Goal: Communication & Community: Answer question/provide support

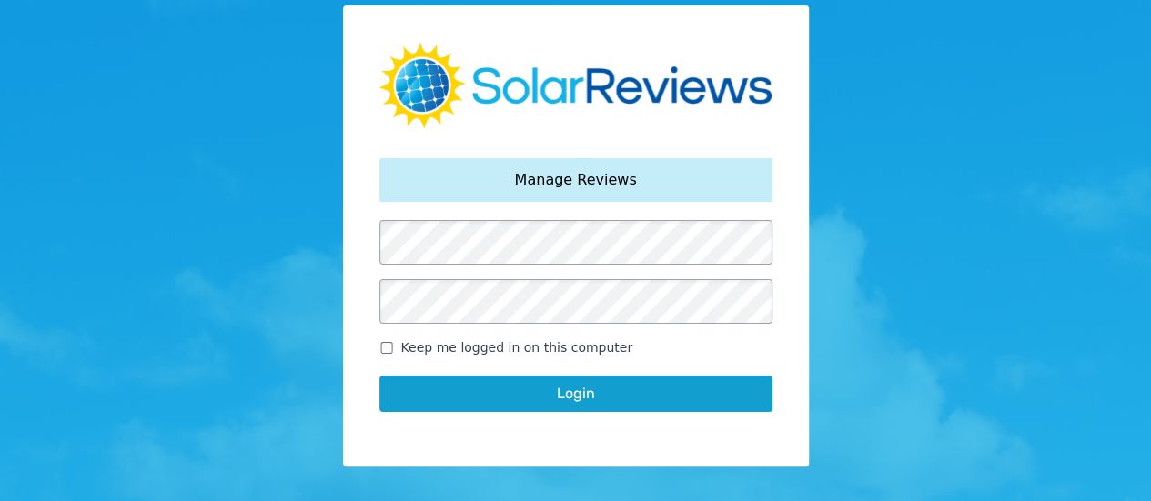
click at [597, 387] on button "Login" at bounding box center [575, 394] width 393 height 36
click at [560, 399] on button "Login" at bounding box center [575, 394] width 393 height 36
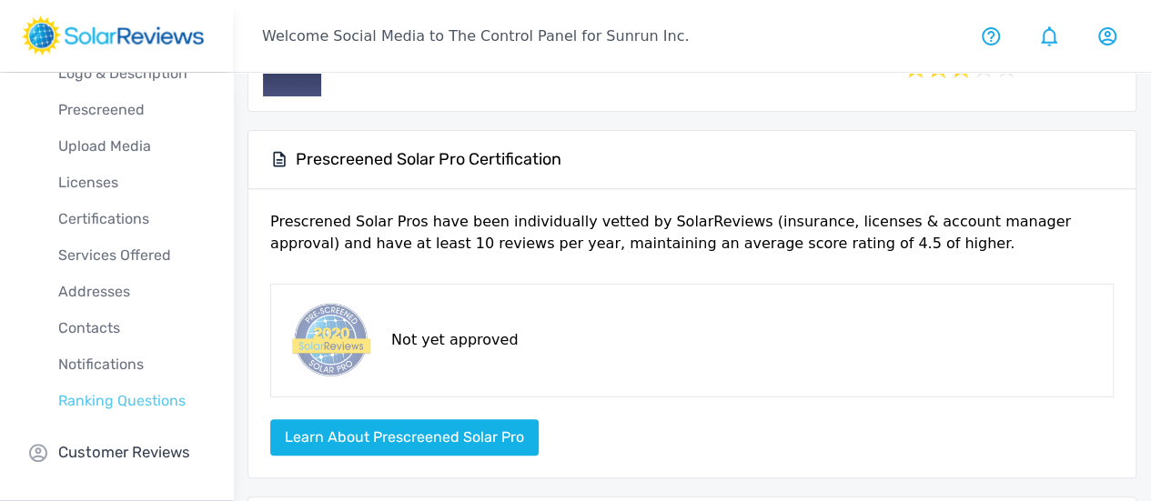
scroll to position [182, 0]
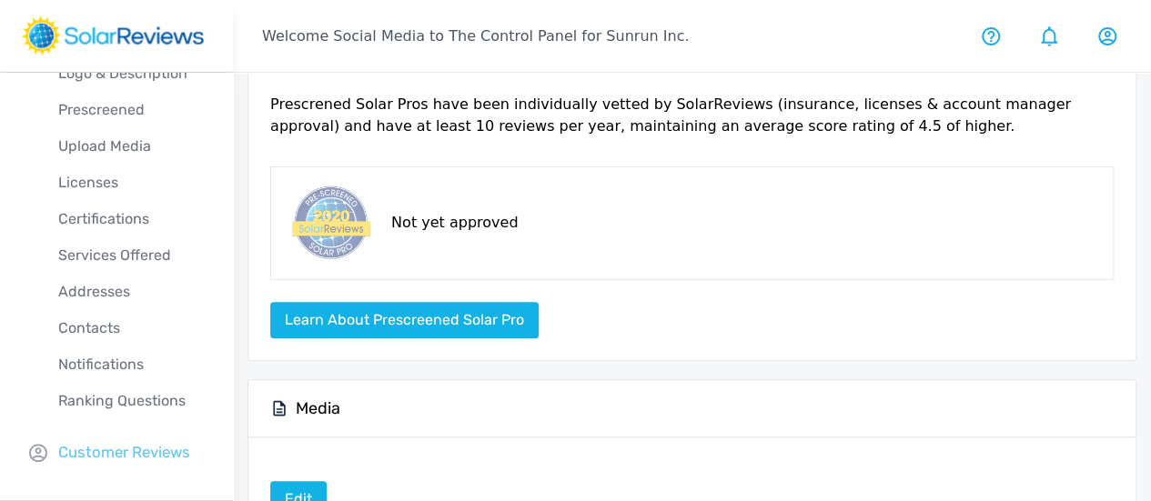
click at [138, 464] on div "Company Profile Overview Logo & Description Prescreened Upload Media Licenses C…" at bounding box center [116, 228] width 233 height 545
click at [151, 450] on p "Customer Reviews" at bounding box center [124, 452] width 132 height 23
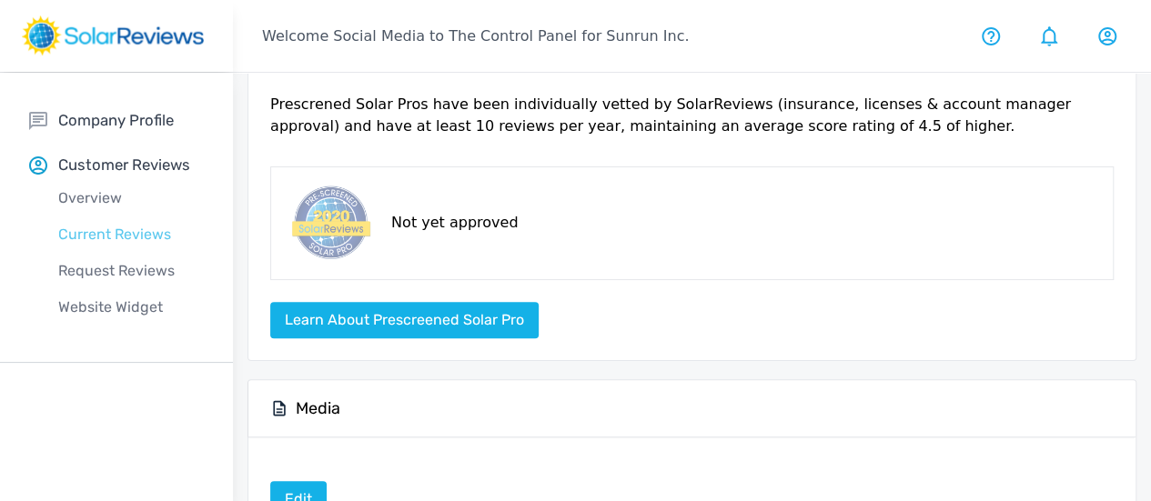
click at [129, 243] on p "Current Reviews" at bounding box center [131, 235] width 204 height 22
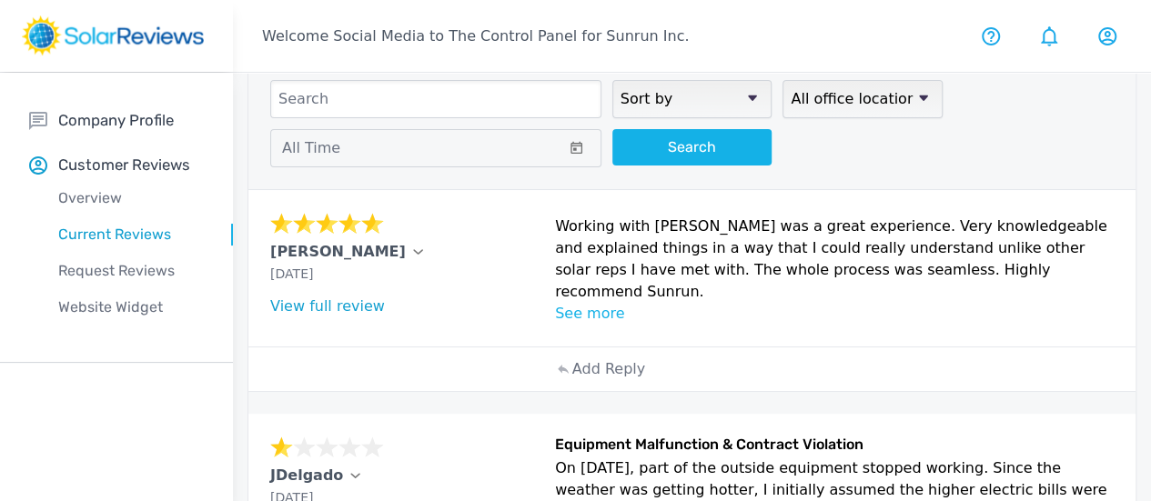
scroll to position [91, 0]
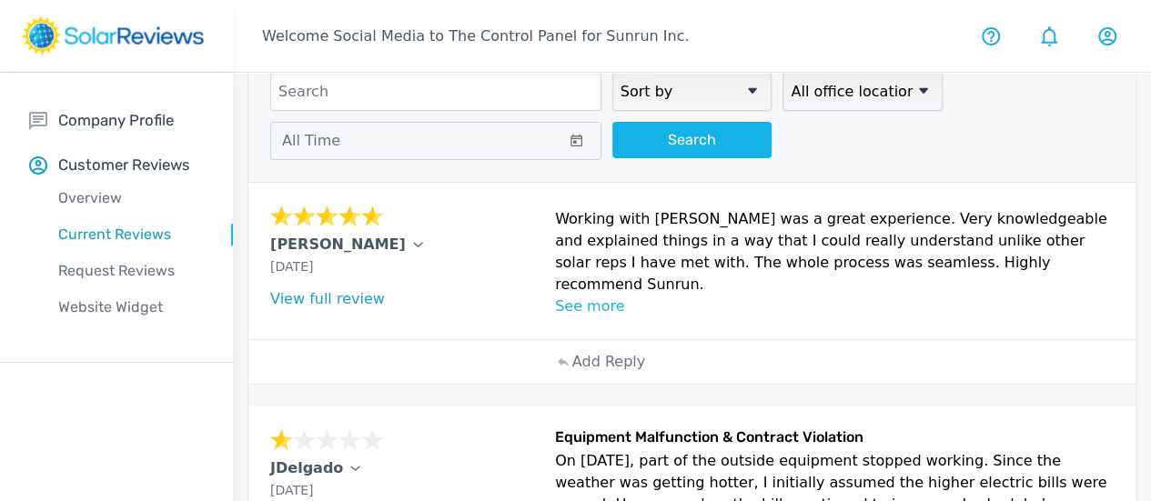
click at [564, 382] on div "Add Reply" at bounding box center [692, 362] width 291 height 44
click at [572, 373] on p "Add Reply" at bounding box center [608, 362] width 73 height 22
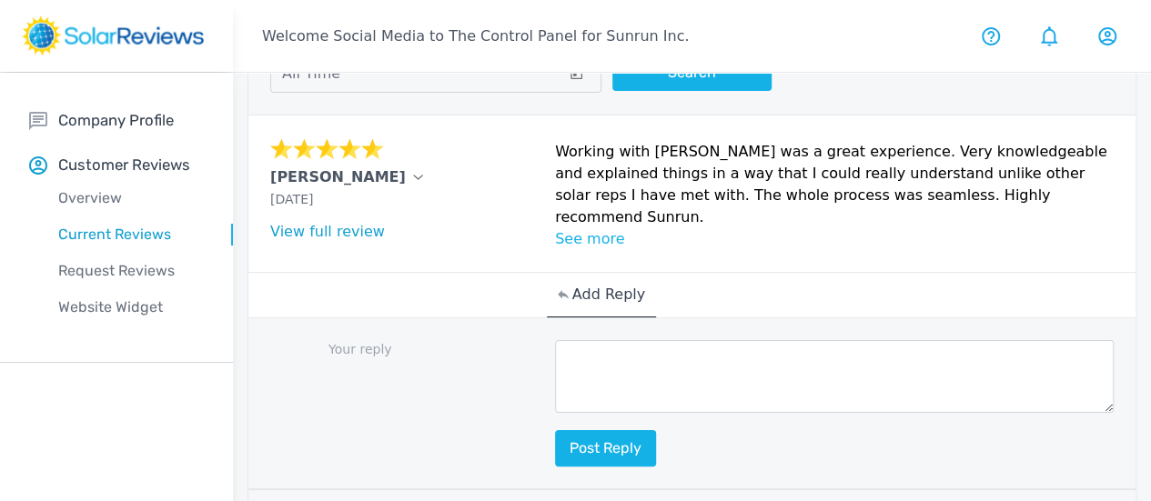
scroll to position [182, 0]
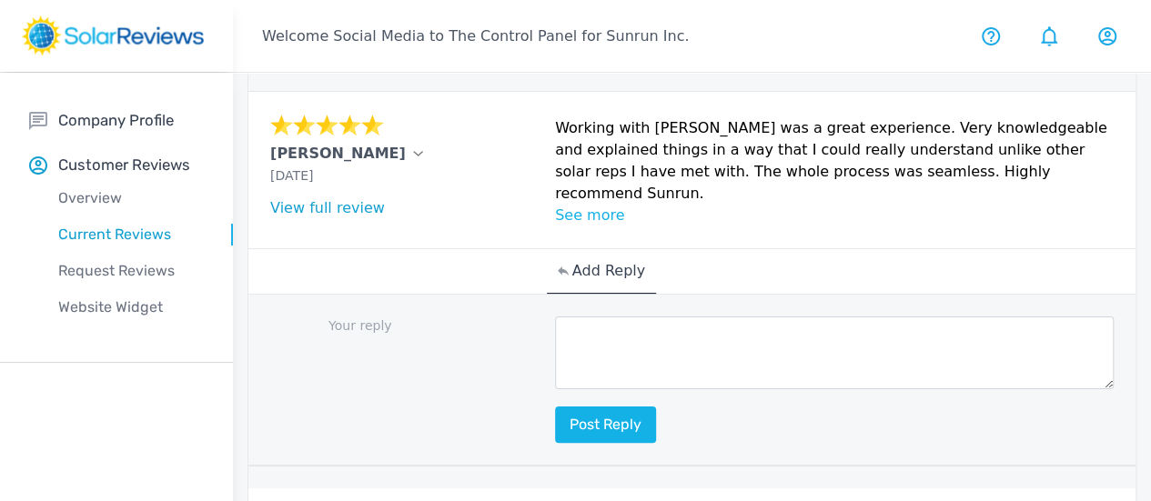
click at [555, 376] on textarea at bounding box center [834, 353] width 559 height 73
paste textarea "Thanks for your review, [Customer Name]! Our goal is to make going solar easy a…"
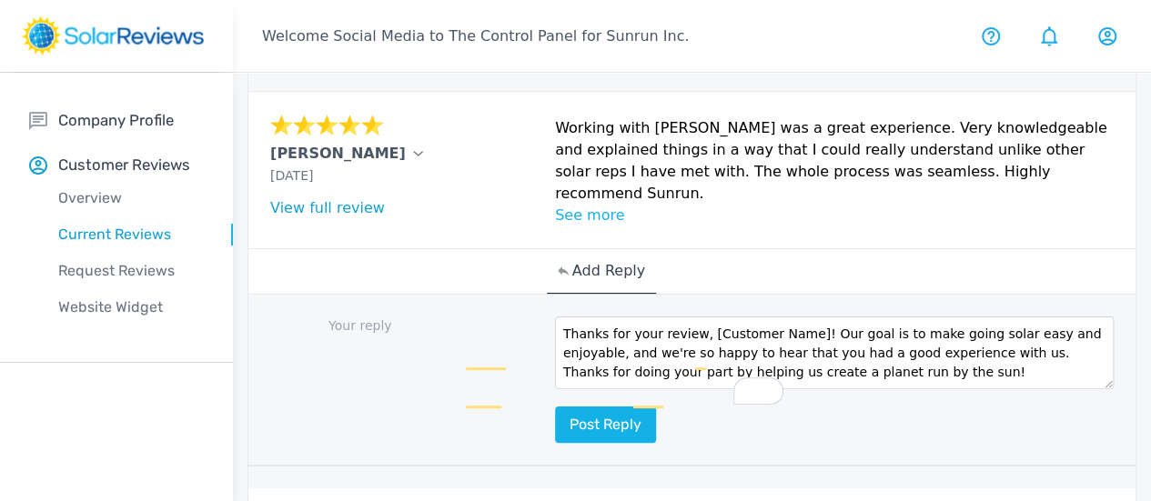
scroll to position [0, 0]
drag, startPoint x: 600, startPoint y: 368, endPoint x: 697, endPoint y: 339, distance: 100.7
click at [697, 339] on div "Your reply Thanks for your review, [Customer Name]! Our goal is to make going s…" at bounding box center [691, 381] width 887 height 172
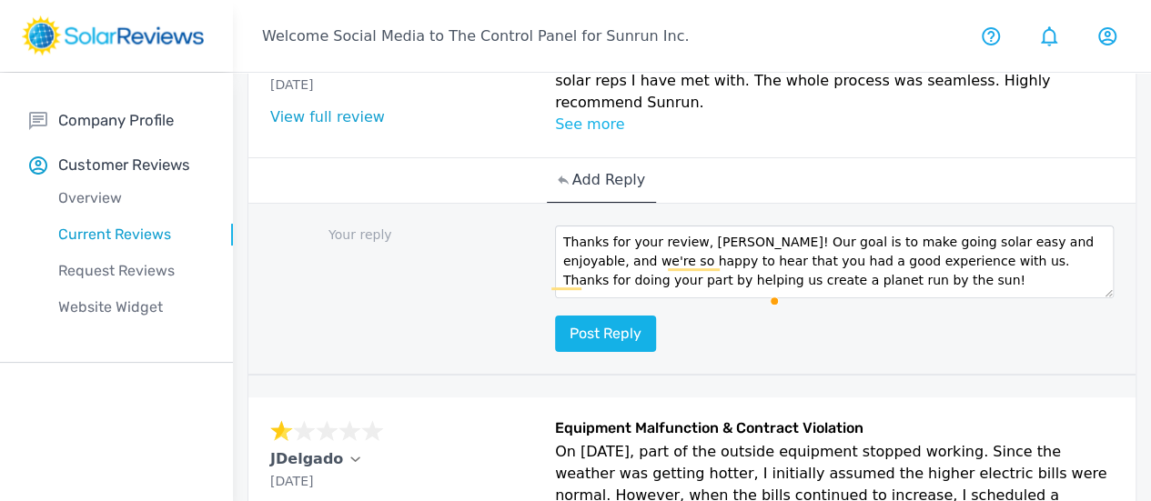
scroll to position [38, 0]
type textarea "Thanks for your review, Karen! Our goal is to make going solar easy and enjoyab…"
click at [555, 352] on button "Post reply" at bounding box center [605, 334] width 101 height 36
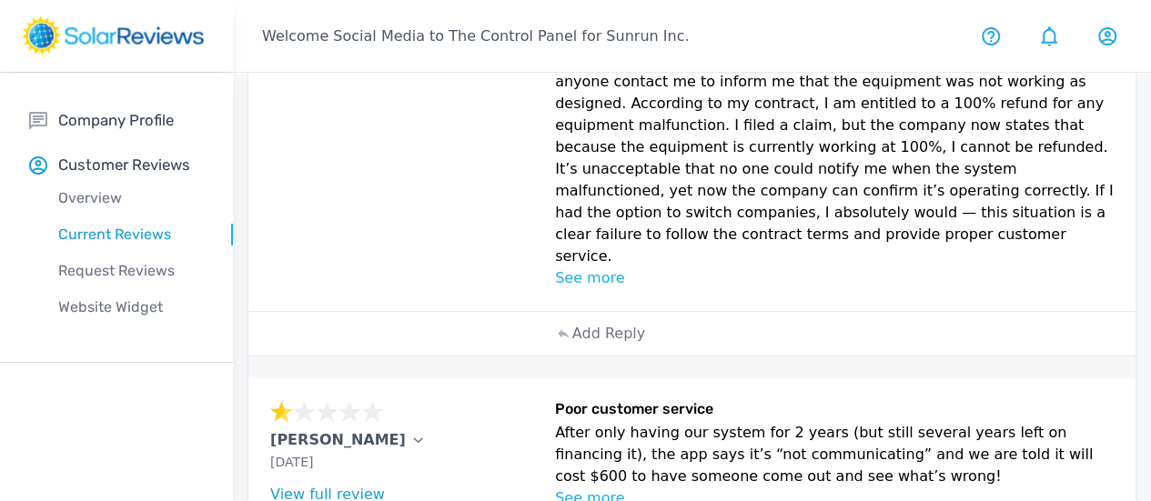
scroll to position [0, 0]
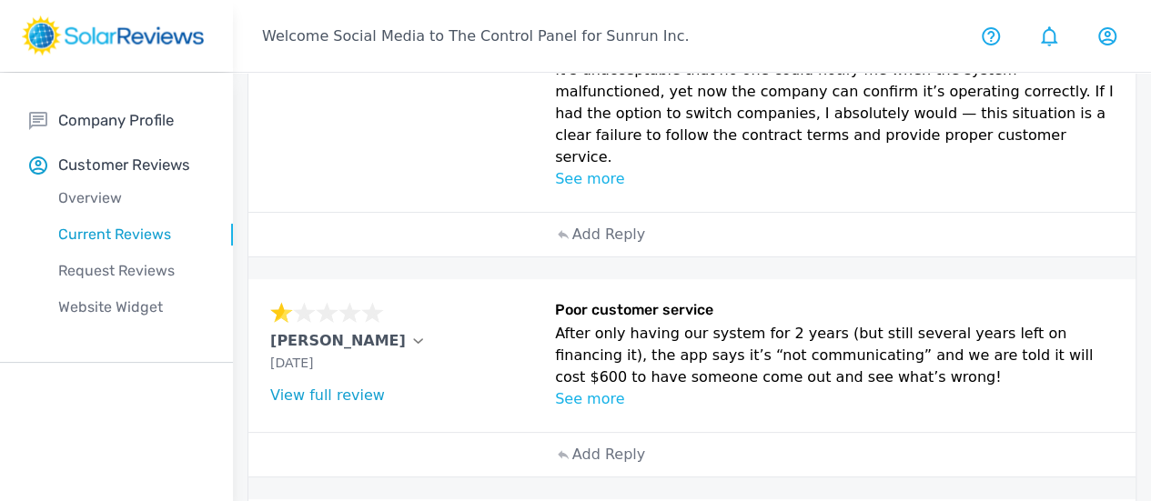
click at [580, 257] on div "Add Reply" at bounding box center [692, 235] width 291 height 44
click at [572, 246] on p "Add Reply" at bounding box center [608, 235] width 73 height 22
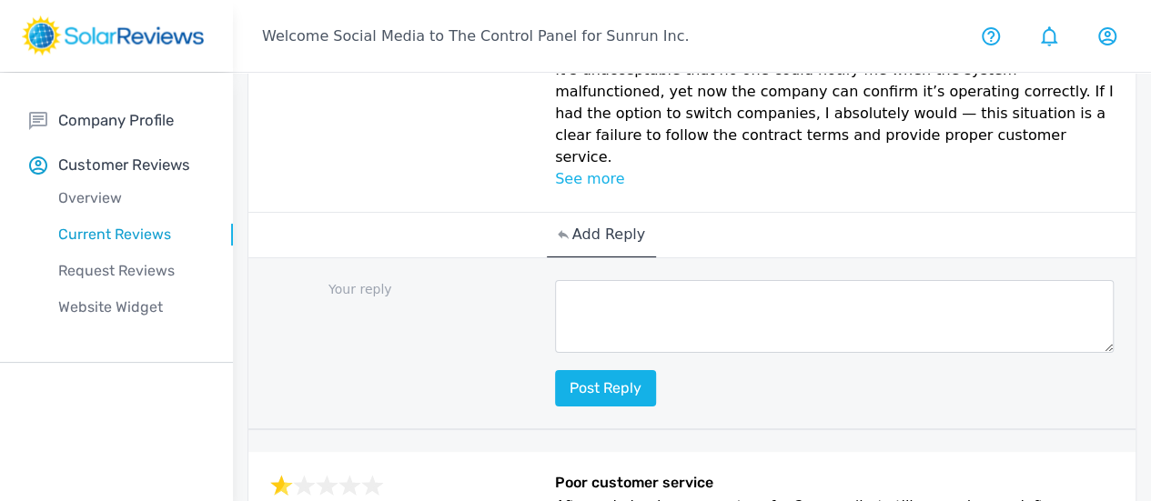
click at [555, 353] on textarea at bounding box center [834, 316] width 559 height 73
paste textarea "Thank you for bringing this to our attention, [Customer Name]. My name is [Your…"
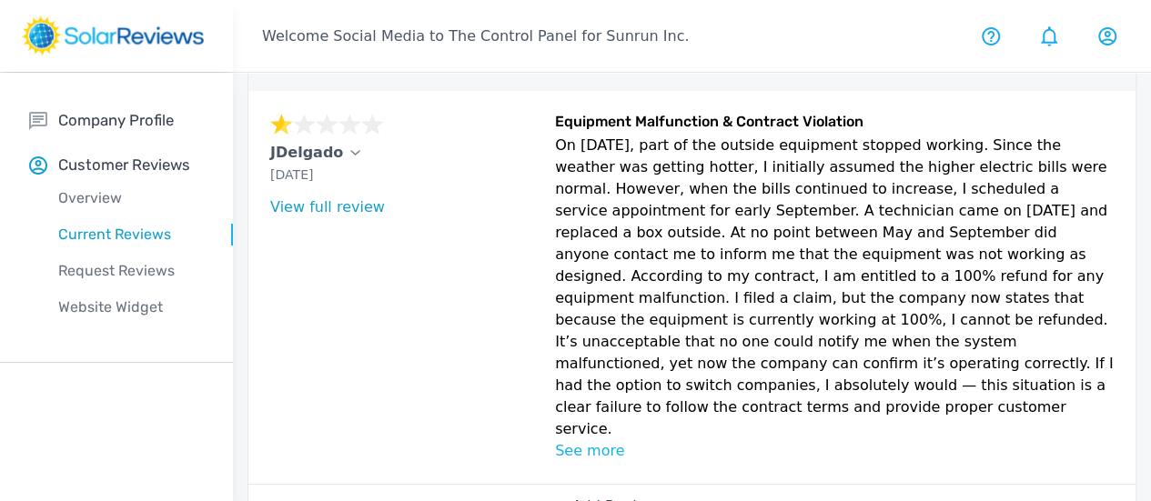
drag, startPoint x: 341, startPoint y: 193, endPoint x: 295, endPoint y: 191, distance: 46.4
click at [284, 164] on div "JDelgado" at bounding box center [407, 153] width 274 height 22
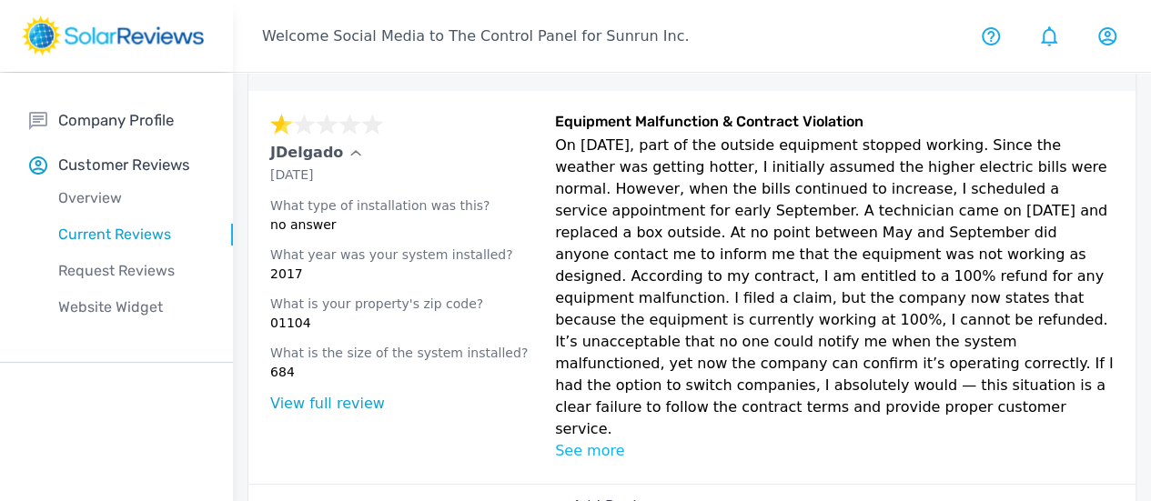
copy p "Delgado"
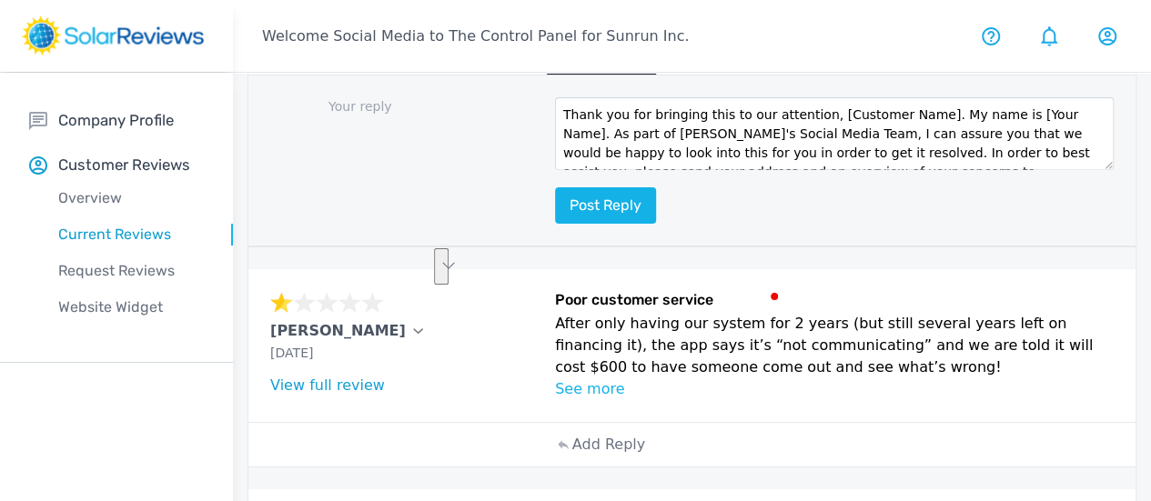
drag, startPoint x: 657, startPoint y: 279, endPoint x: 716, endPoint y: 242, distance: 69.9
click at [716, 242] on div "Your reply Thank you for bringing this to our attention, [Customer Name]. My na…" at bounding box center [691, 162] width 887 height 172
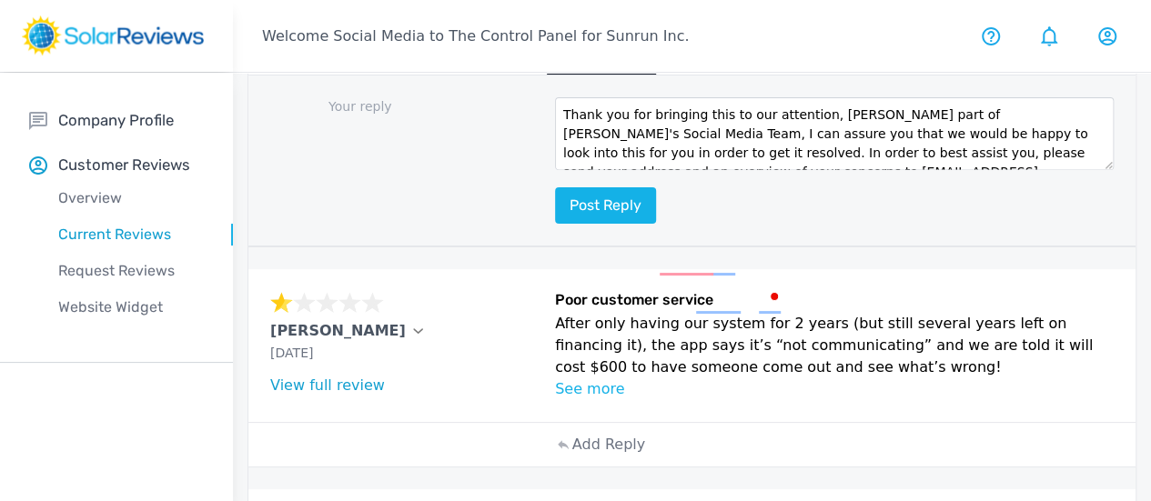
paste textarea "Delgado"
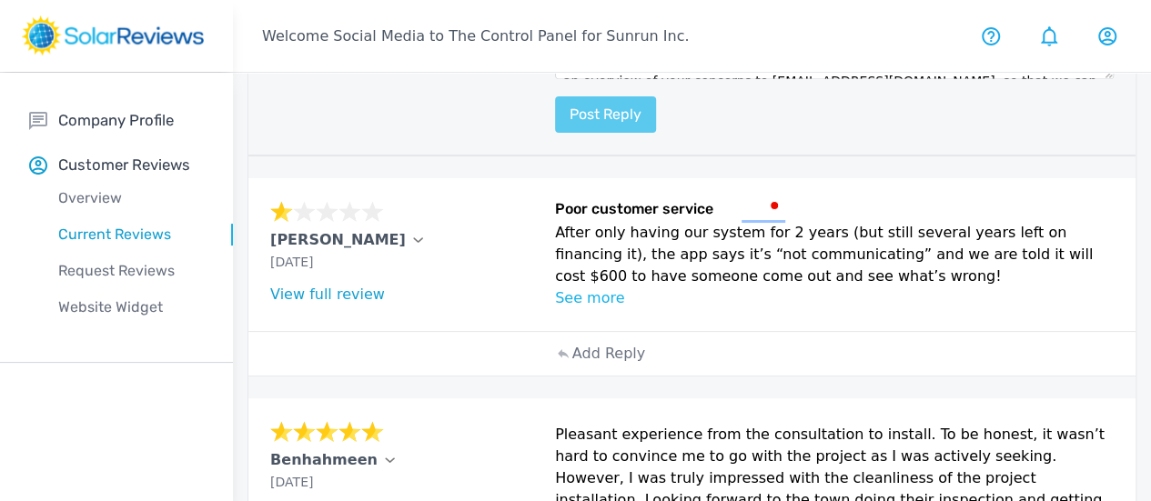
type textarea "Thank you for bringing this to our attention, JDelgado. As part of Sunrun's Soc…"
click at [555, 133] on button "Post reply" at bounding box center [605, 114] width 101 height 36
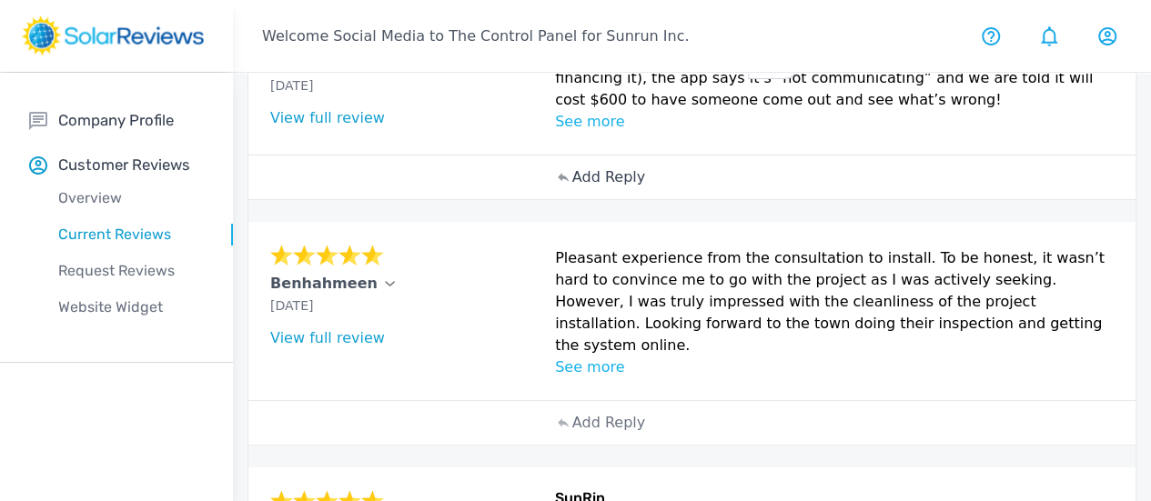
click at [547, 199] on div "Add Reply" at bounding box center [601, 178] width 109 height 44
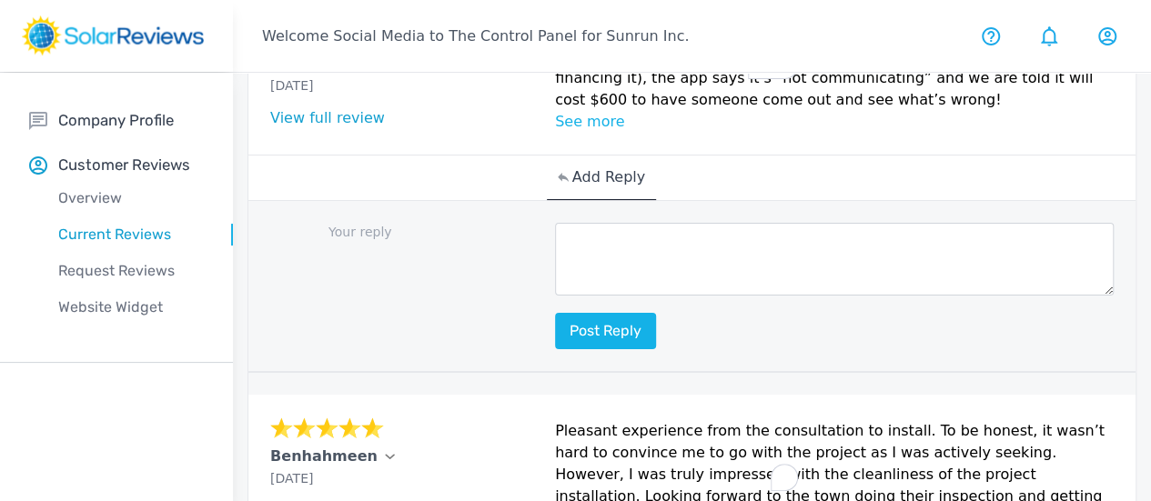
click at [555, 296] on textarea "To enrich screen reader interactions, please activate Accessibility in Grammarl…" at bounding box center [834, 259] width 559 height 73
paste textarea "Thanks for reaching out to us, [Customer Name]! My name is [Your Name], and I a…"
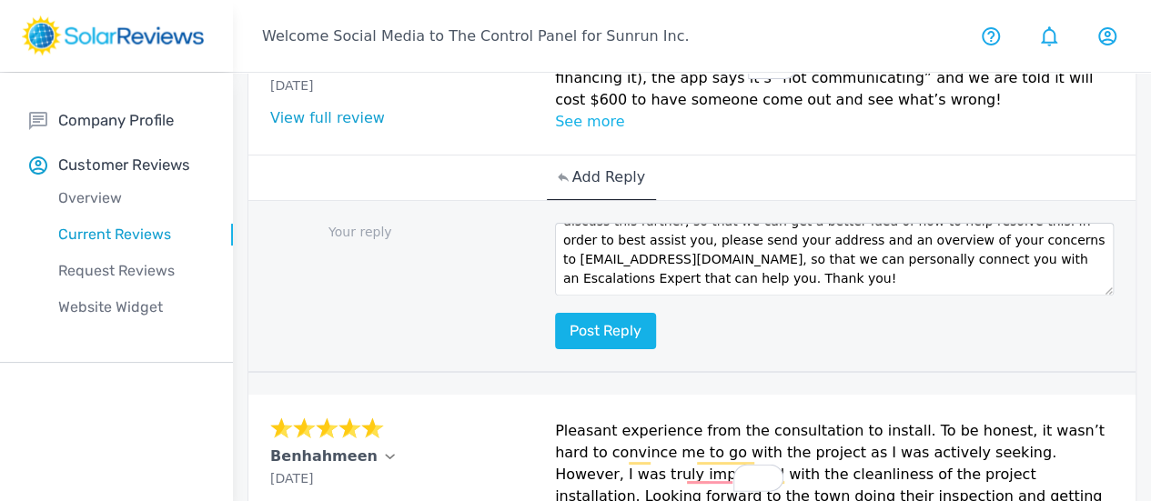
scroll to position [35, 0]
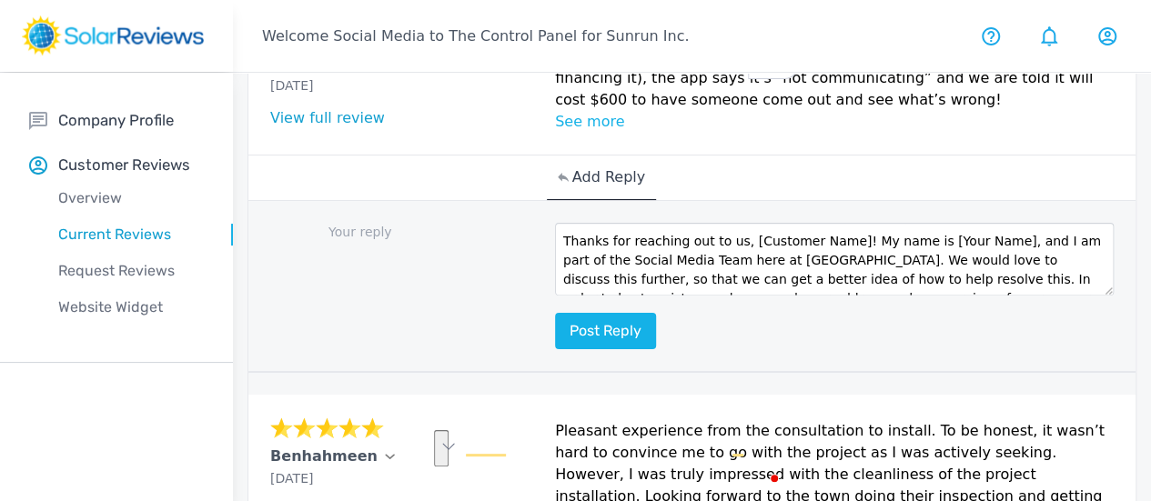
drag, startPoint x: 611, startPoint y: 467, endPoint x: 631, endPoint y: 426, distance: 45.6
click at [631, 373] on div "Your reply Thanks for reaching out to us, [Customer Name]! My name is [Your Nam…" at bounding box center [691, 287] width 887 height 172
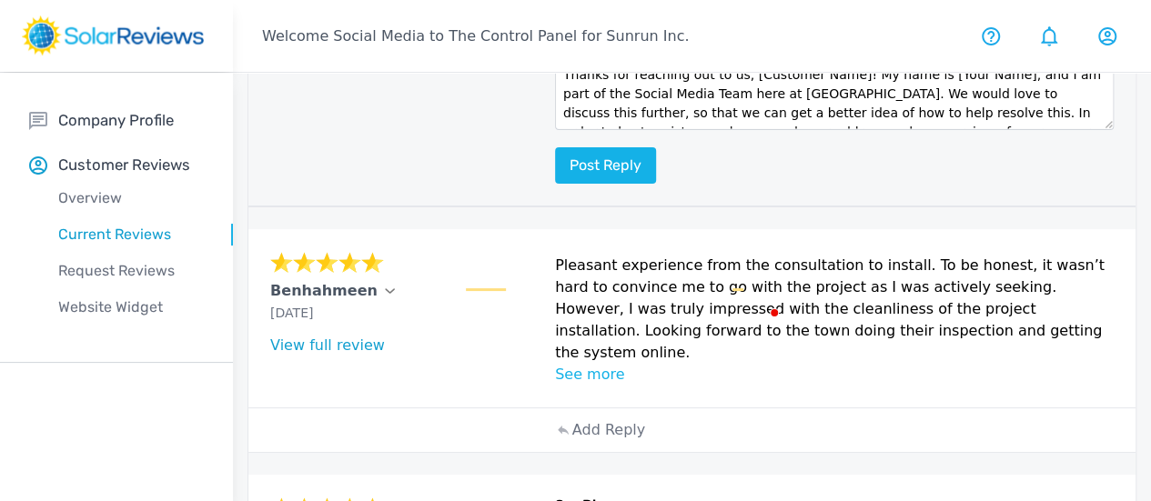
click at [691, 130] on textarea "Thanks for reaching out to us, [Customer Name]! My name is [Your Name], and I a…" at bounding box center [834, 93] width 559 height 73
drag, startPoint x: 612, startPoint y: 296, endPoint x: 640, endPoint y: 268, distance: 38.6
click at [640, 130] on textarea "Thanks for reaching out to us, [Customer Name]! My name is [Your Name], and I a…" at bounding box center [834, 93] width 559 height 73
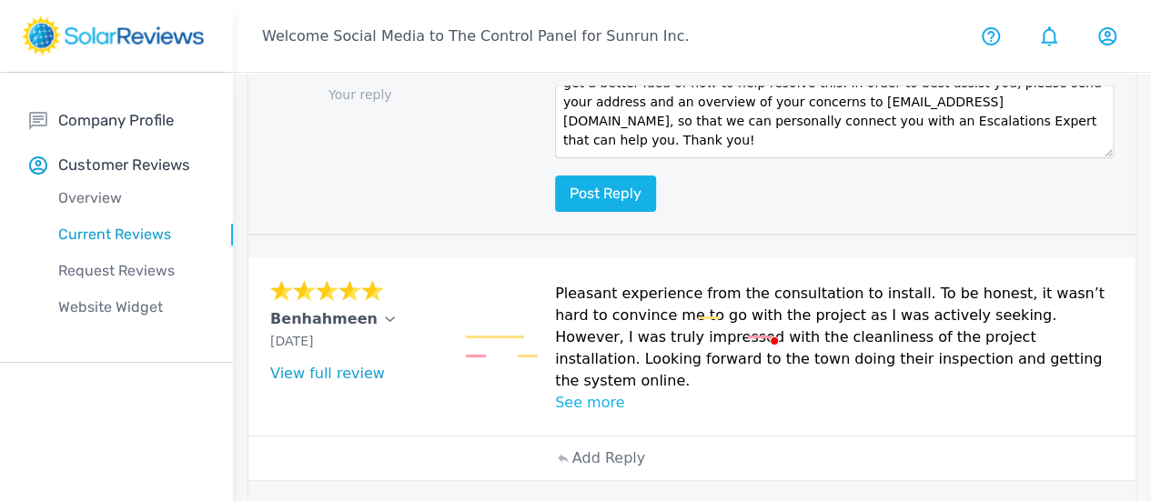
scroll to position [1804, 0]
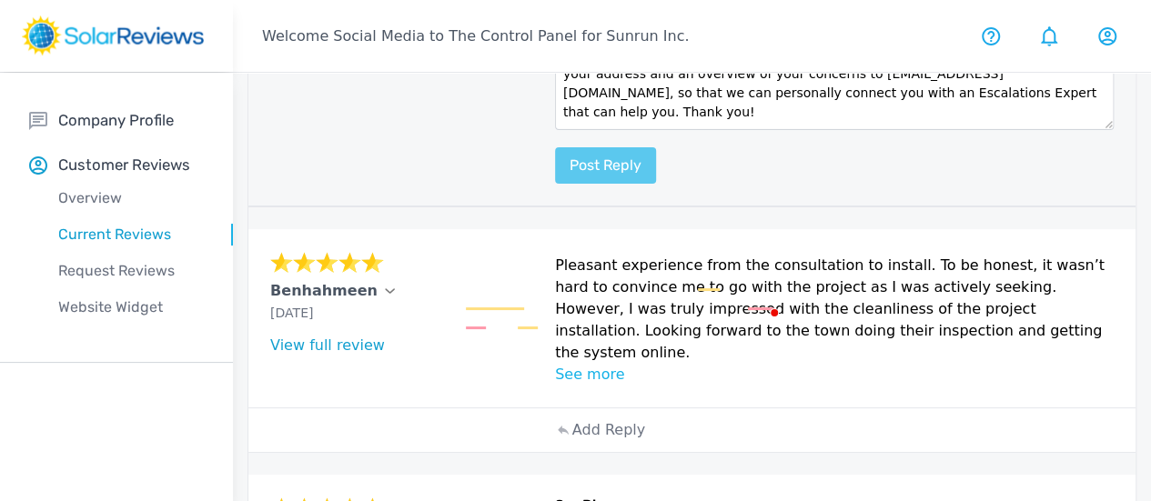
type textarea "Thanks for reaching out to us, Terri! I am part of the Social Media Team here a…"
click at [555, 184] on button "Post reply" at bounding box center [605, 165] width 101 height 36
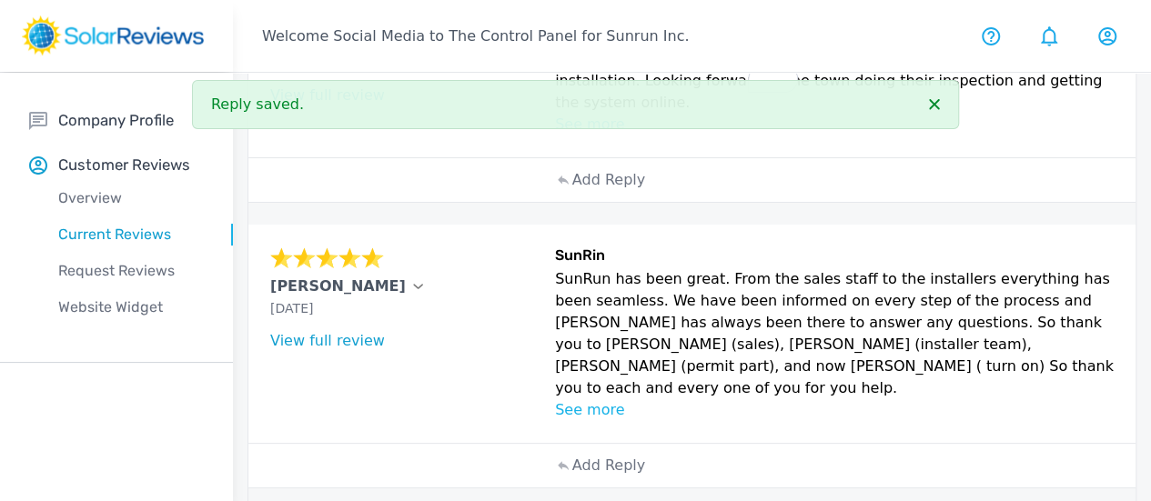
scroll to position [2259, 0]
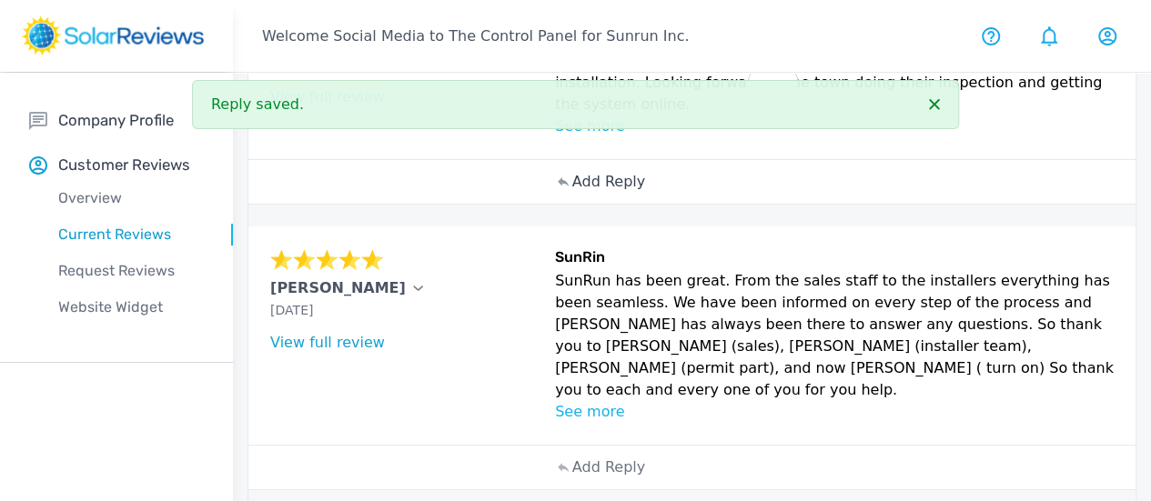
click at [547, 204] on div "Add Reply" at bounding box center [601, 182] width 109 height 44
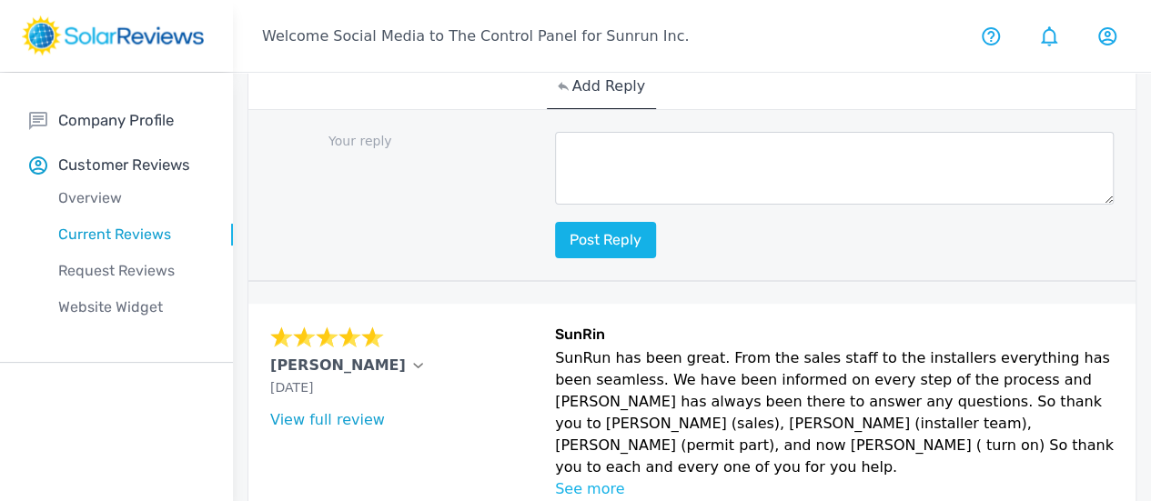
scroll to position [2441, 0]
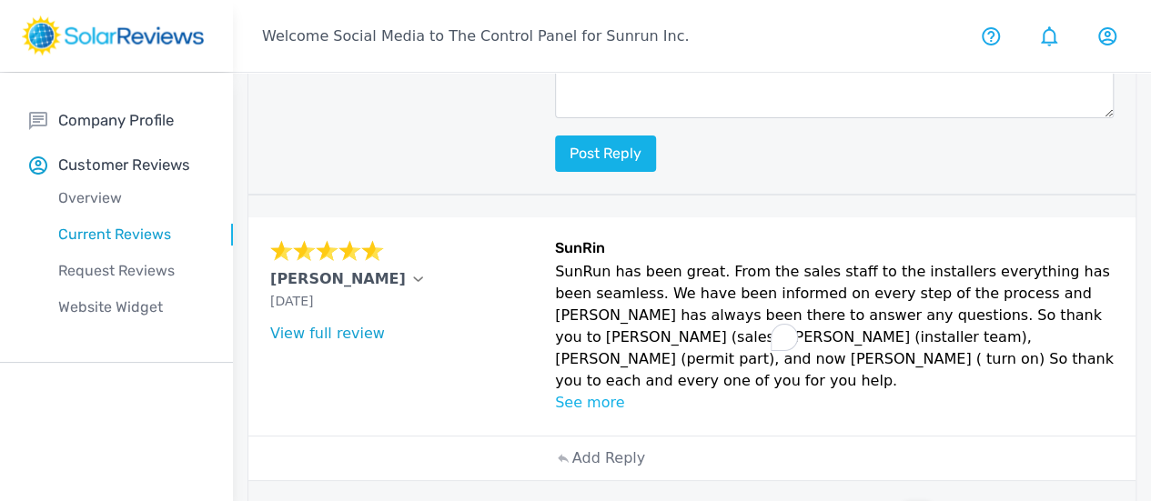
click at [555, 118] on textarea "To enrich screen reader interactions, please activate Accessibility in Grammarl…" at bounding box center [834, 81] width 559 height 73
paste textarea "We're thrilled you had a good experience, [Customer Name]! We really appreciate…"
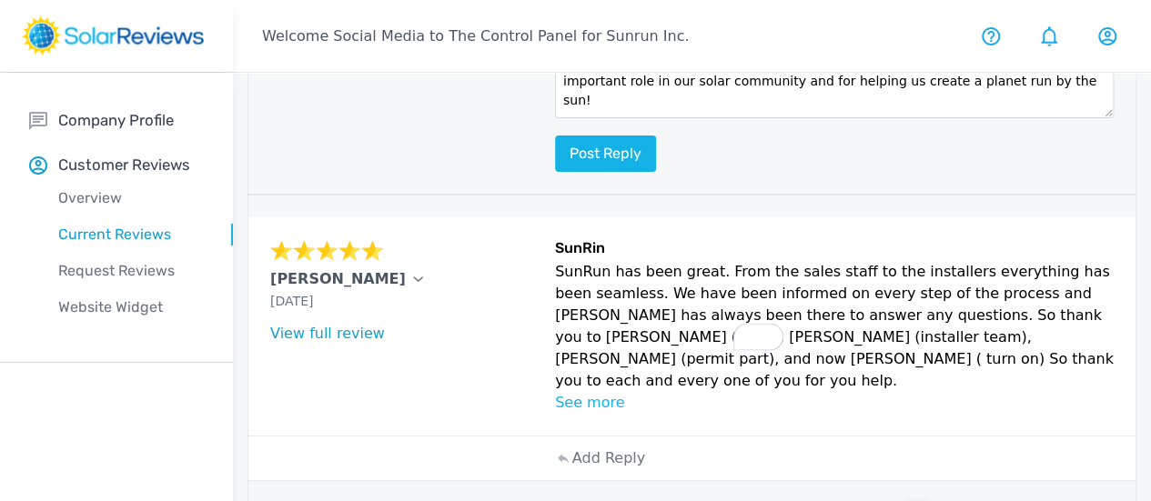
scroll to position [29, 0]
drag, startPoint x: 367, startPoint y: 81, endPoint x: 275, endPoint y: 90, distance: 92.3
drag, startPoint x: 367, startPoint y: 85, endPoint x: 279, endPoint y: 89, distance: 87.5
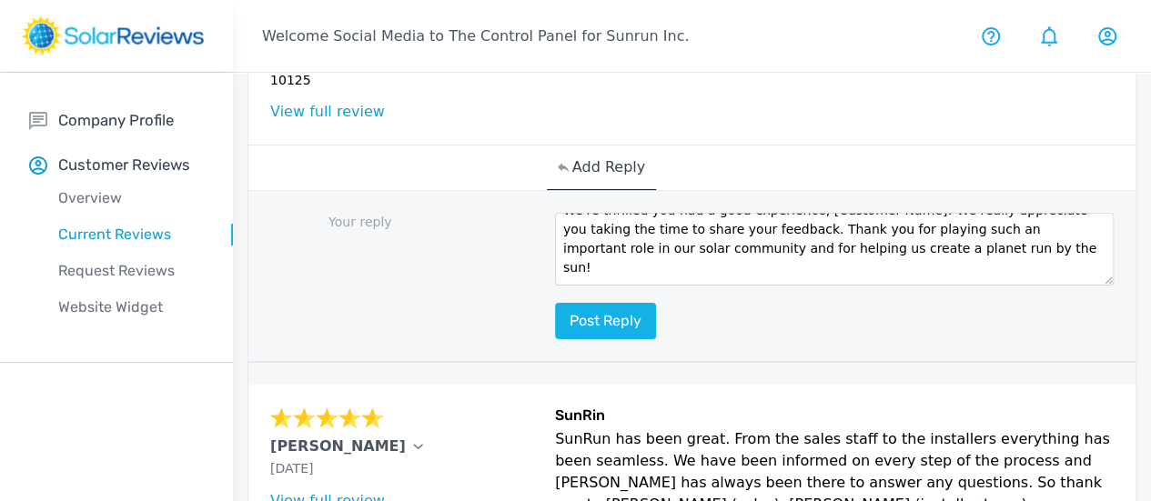
copy p "Benhahmeen"
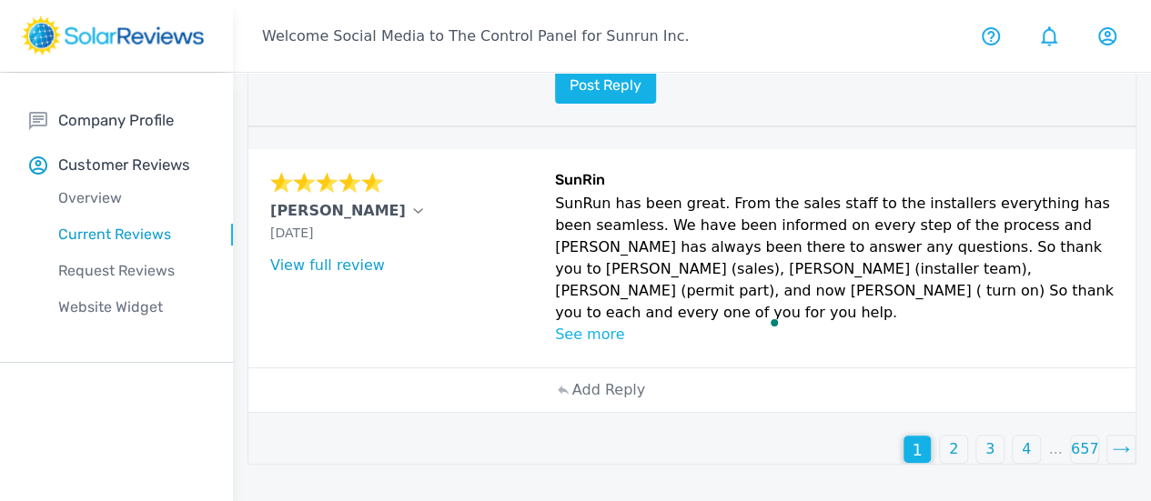
scroll to position [0, 0]
drag, startPoint x: 510, startPoint y: 181, endPoint x: 703, endPoint y: 143, distance: 196.6
click at [703, 127] on div "Your reply We're thrilled you had a good experience, [Customer Name]! We really…" at bounding box center [691, 41] width 887 height 172
paste textarea "Benhahmeen"
type textarea "We're thrilled you had a good experience, Benhahmeen! We really appreciate you …"
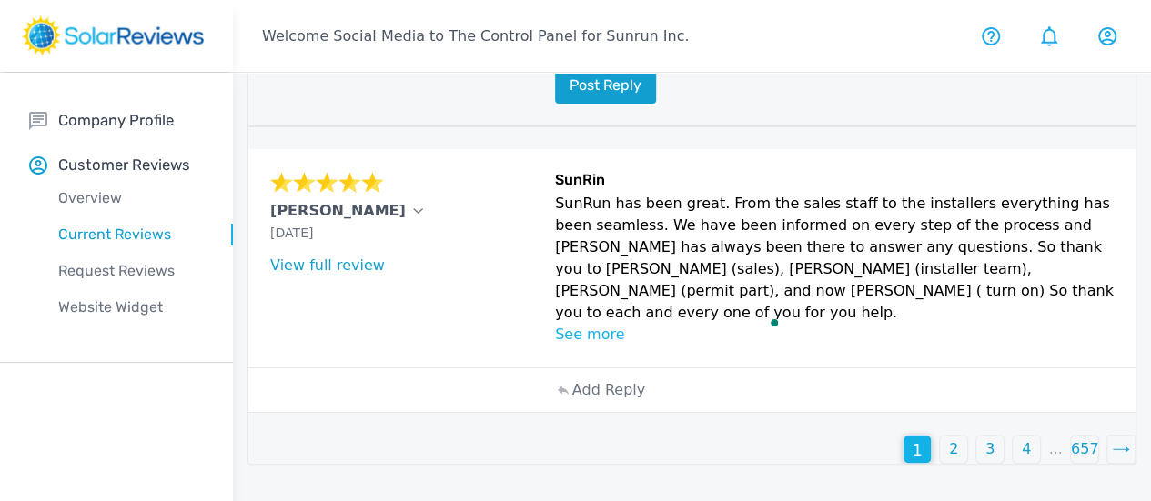
click at [555, 104] on button "Post reply" at bounding box center [605, 85] width 101 height 36
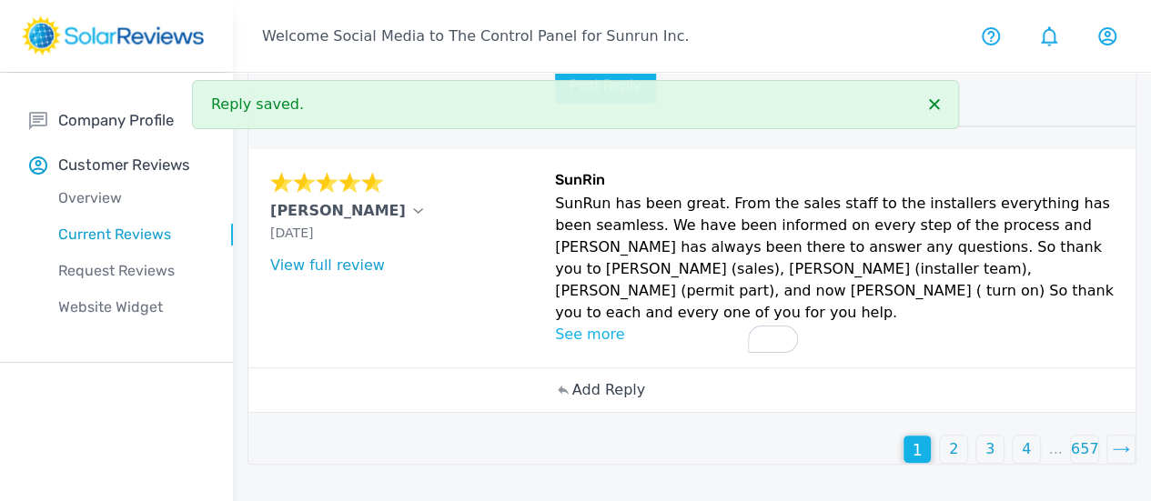
click at [572, 401] on p "Add Reply" at bounding box center [608, 390] width 73 height 22
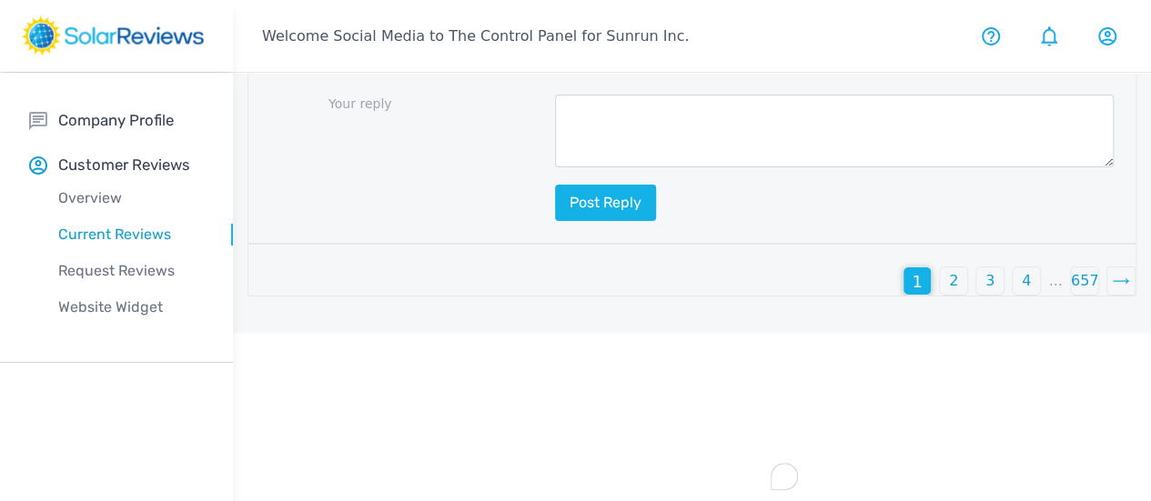
click at [555, 167] on textarea "To enrich screen reader interactions, please activate Accessibility in Grammarl…" at bounding box center [834, 131] width 559 height 73
paste textarea "Your review brightened our day, [Customer Name]! Thanks for taking the time to …"
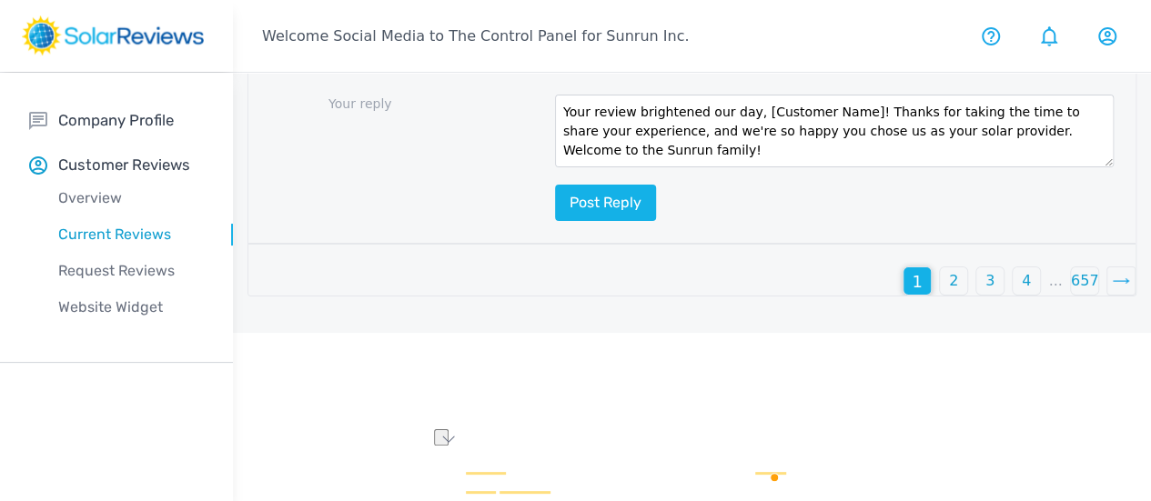
drag, startPoint x: 649, startPoint y: 372, endPoint x: 746, endPoint y: 356, distance: 98.7
click at [746, 245] on div "Your reply Your review brightened our day, [Customer Name]! Thanks for taking t…" at bounding box center [691, 159] width 887 height 172
type textarea "Your review brightened our day, John! Thanks for taking the time to share your …"
click at [910, 318] on div at bounding box center [691, 318] width 889 height 0
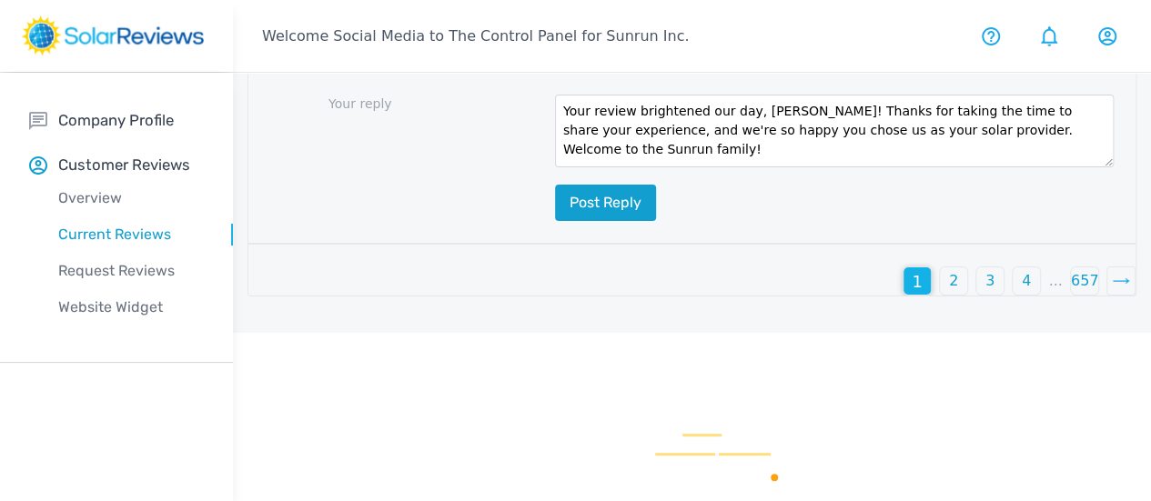
click at [555, 221] on button "Post reply" at bounding box center [605, 203] width 101 height 36
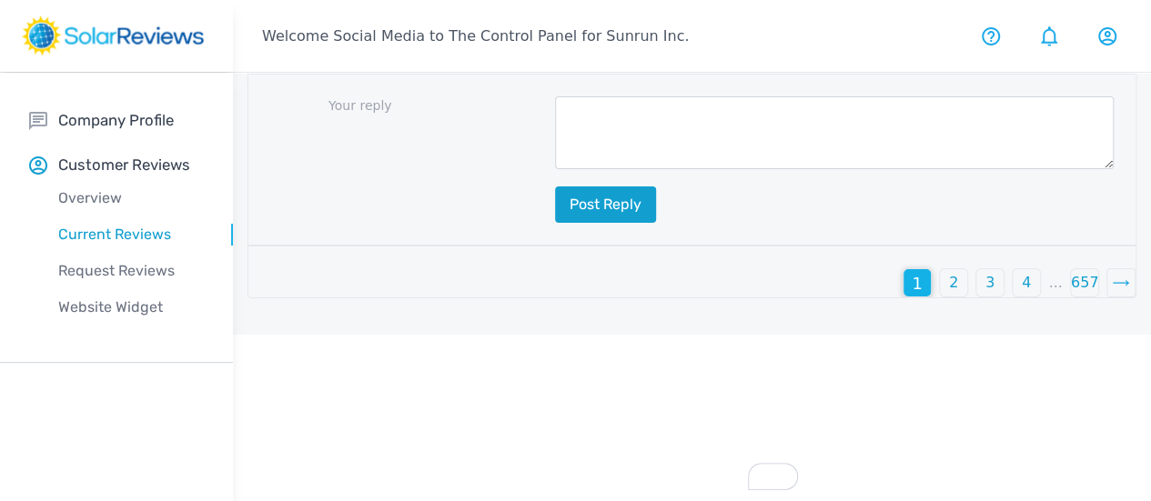
scroll to position [3463, 0]
click at [940, 297] on div "2" at bounding box center [953, 282] width 27 height 27
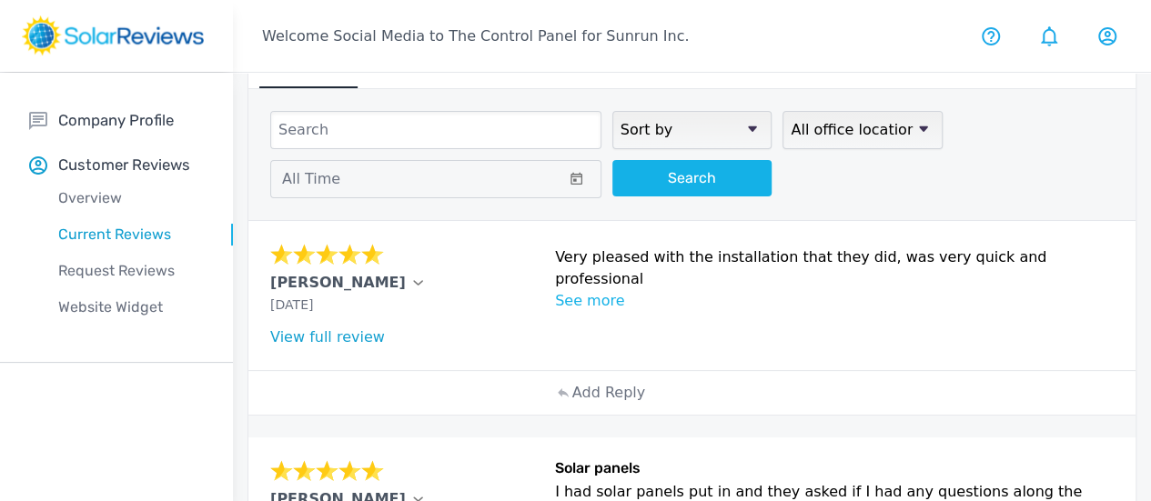
scroll to position [91, 0]
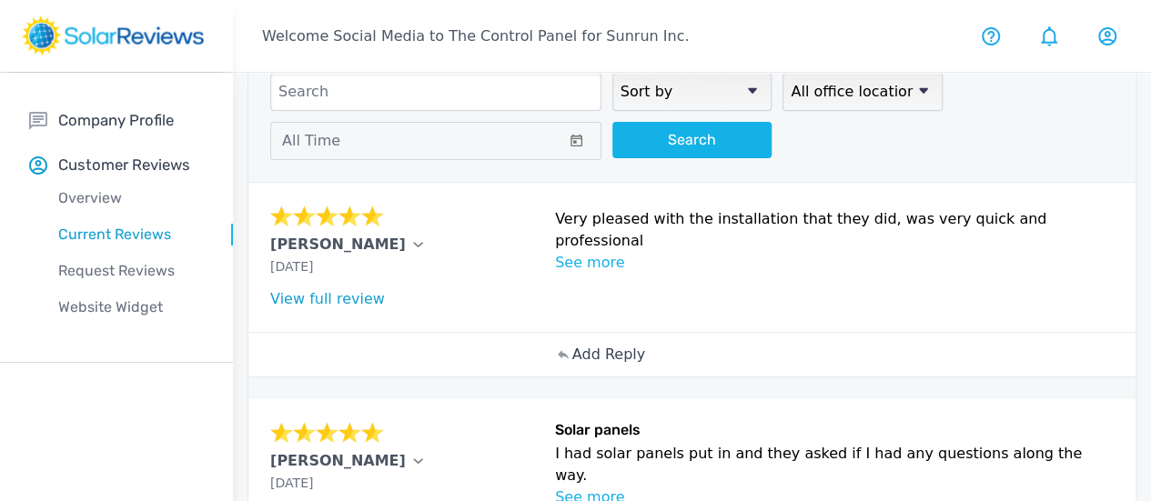
click at [572, 354] on p "Add Reply" at bounding box center [608, 355] width 73 height 22
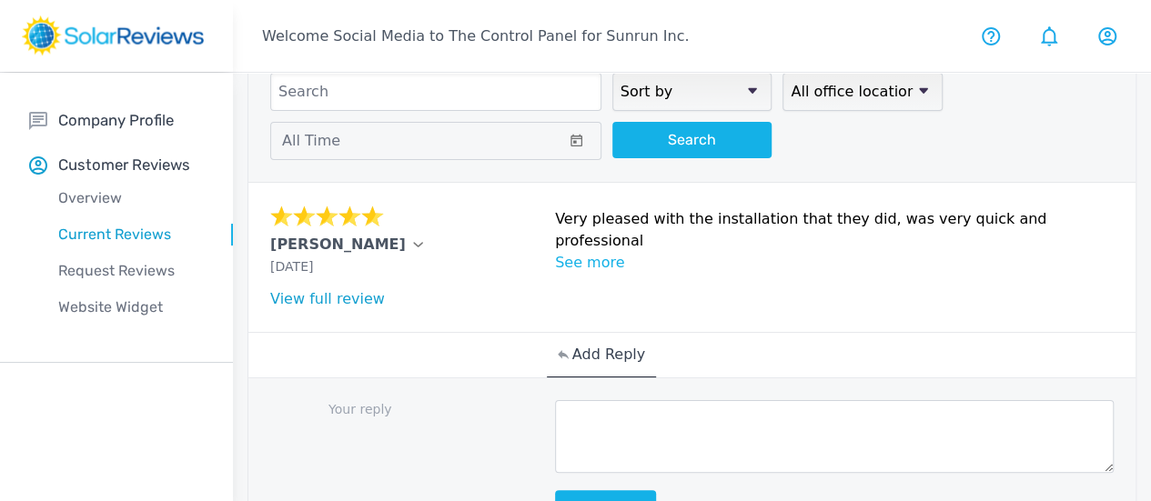
click at [555, 432] on textarea at bounding box center [834, 436] width 559 height 73
paste textarea "Thanks for your review, [Customer Name]! We're so happy to hear that you had a …"
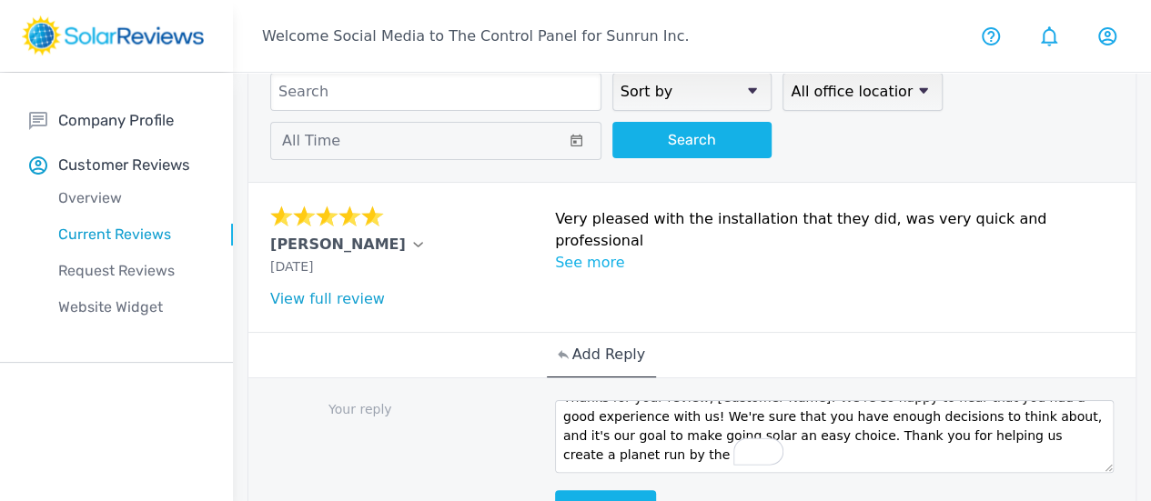
scroll to position [0, 0]
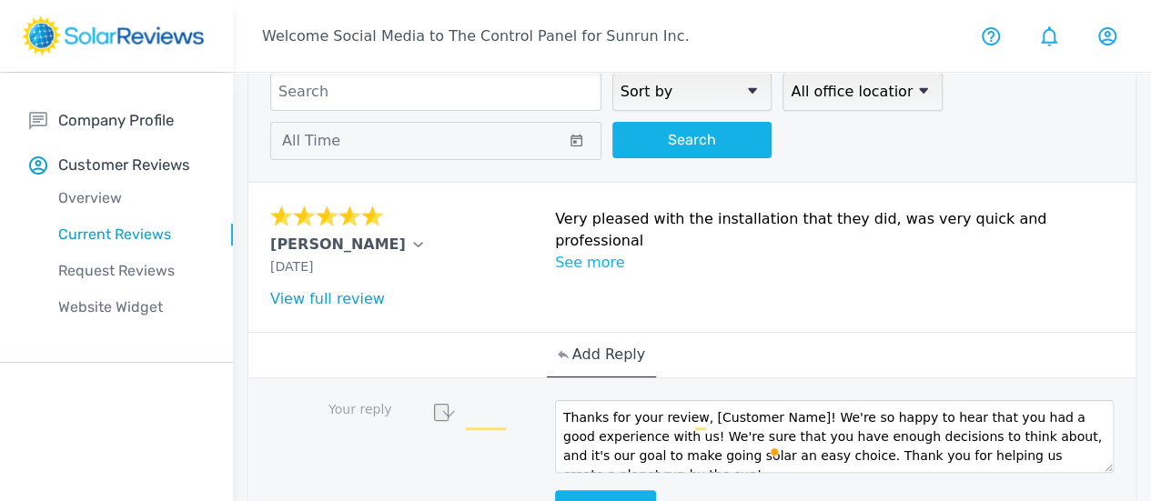
drag, startPoint x: 697, startPoint y: 423, endPoint x: 612, endPoint y: 418, distance: 84.8
click at [606, 422] on textarea "Thanks for your review, [Customer Name]! We're so happy to hear that you had a …" at bounding box center [834, 436] width 559 height 73
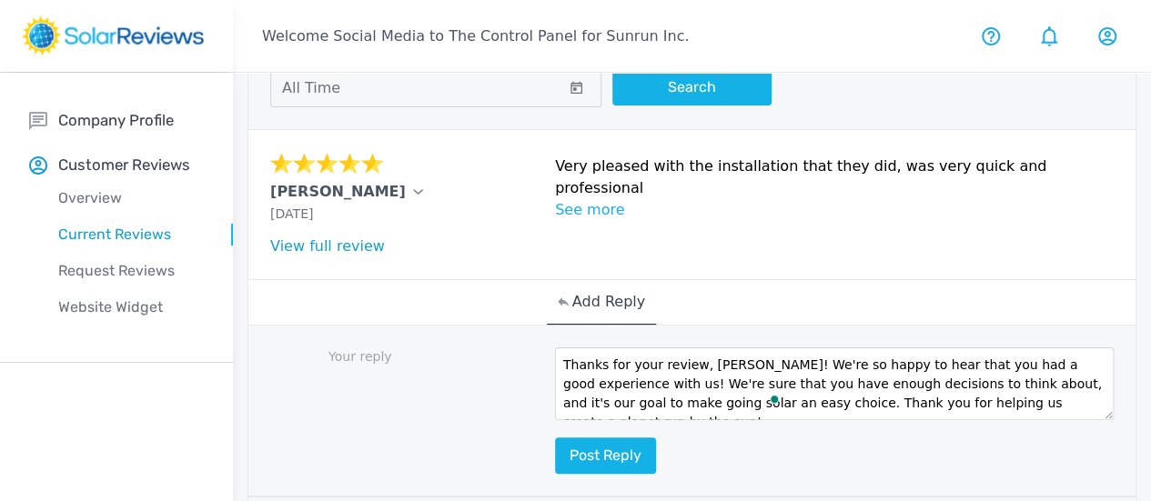
scroll to position [182, 0]
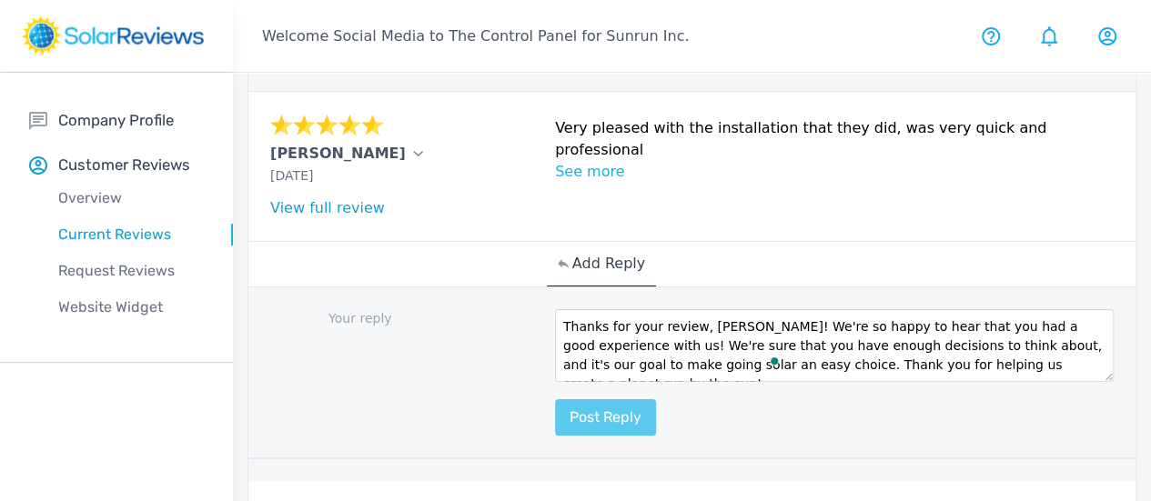
type textarea "Thanks for your review, [PERSON_NAME]! We're so happy to hear that you had a go…"
click at [555, 425] on button "Post reply" at bounding box center [605, 417] width 101 height 36
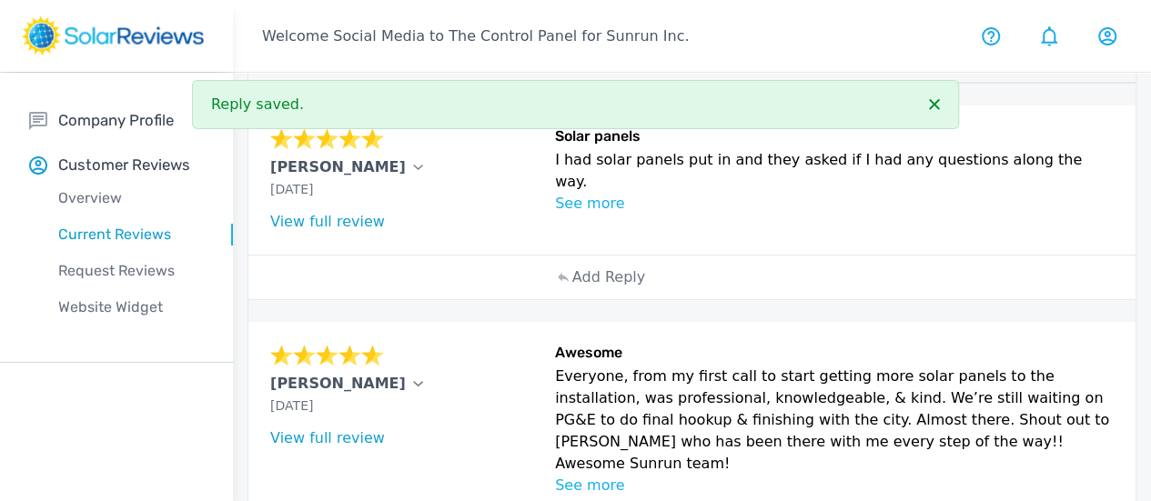
scroll to position [728, 0]
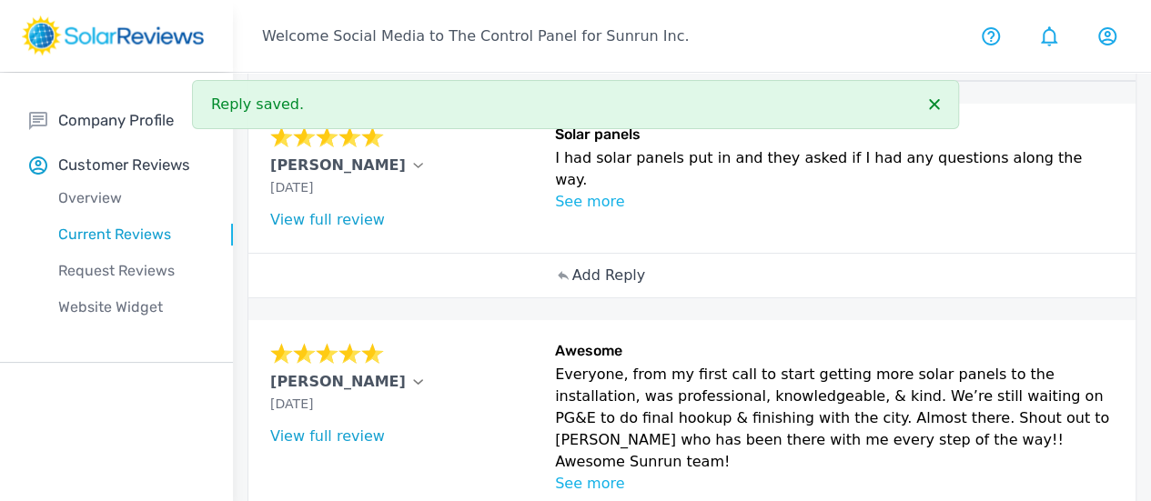
click at [572, 287] on p "Add Reply" at bounding box center [608, 276] width 73 height 22
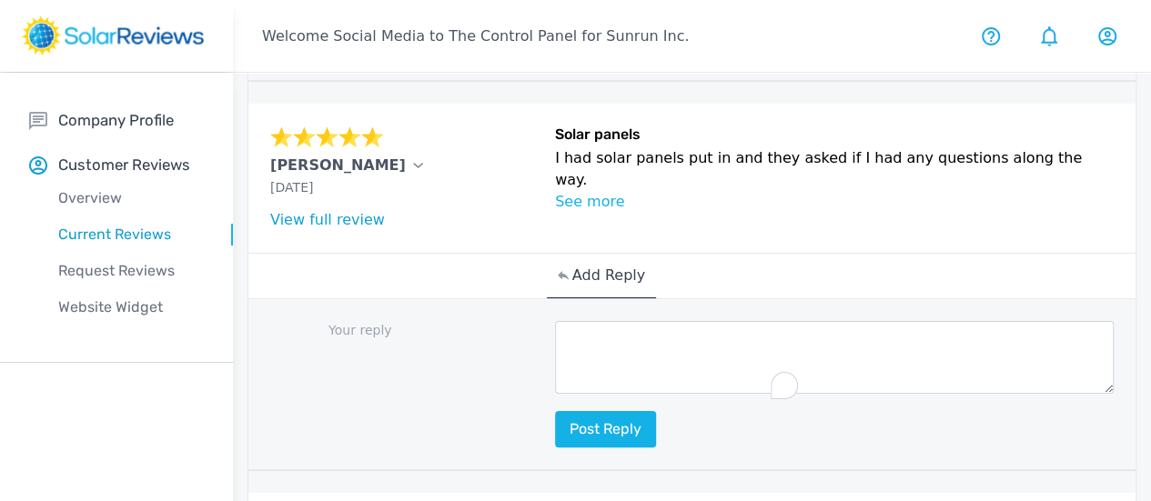
click at [565, 394] on textarea "To enrich screen reader interactions, please activate Accessibility in Grammarl…" at bounding box center [834, 357] width 559 height 73
paste textarea "[Customer Name], your review brightened our day! Our goal is to provide you wit…"
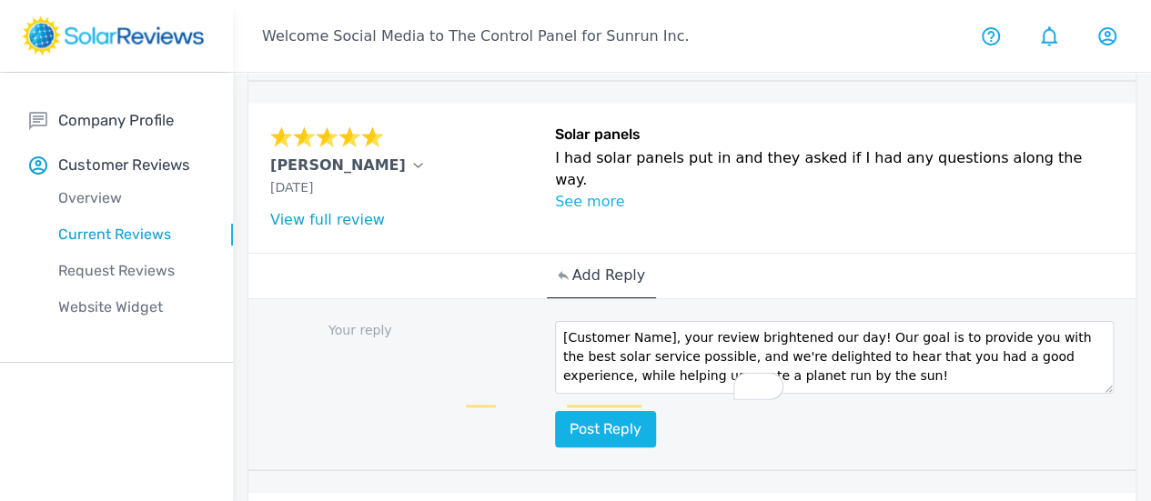
scroll to position [0, 0]
drag, startPoint x: 565, startPoint y: 358, endPoint x: 424, endPoint y: 350, distance: 141.3
click at [424, 350] on div "Your reply [Customer Name], your review brightened our day! Our goal is to prov…" at bounding box center [691, 385] width 887 height 172
type textarea "[PERSON_NAME], your review brightened our day! Our goal is to provide you with …"
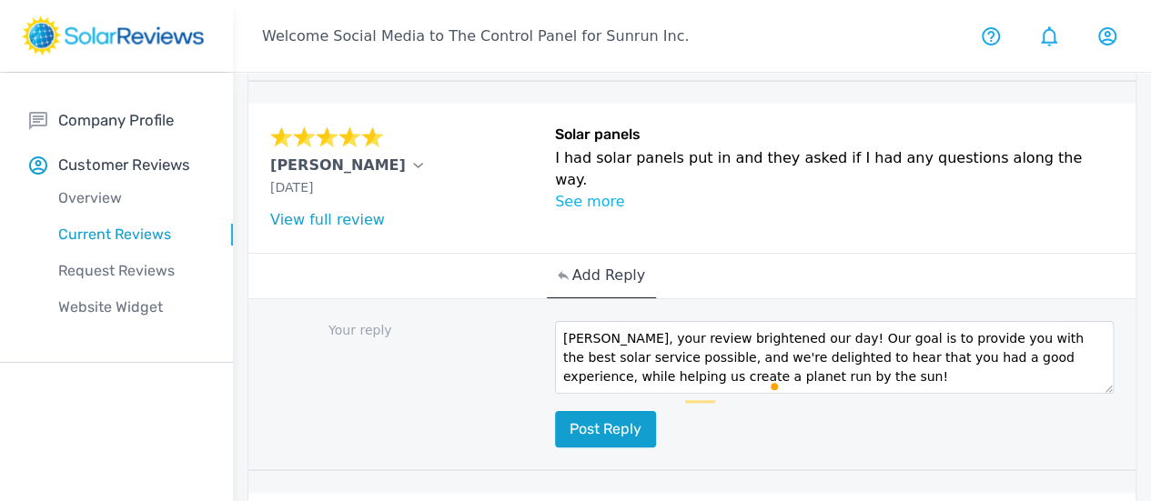
click at [555, 438] on button "Post reply" at bounding box center [605, 429] width 101 height 36
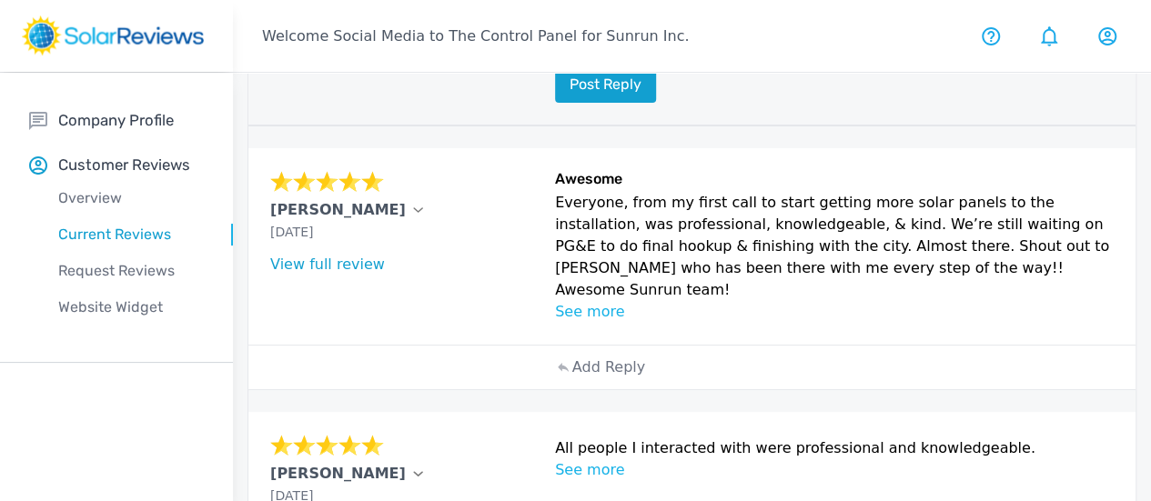
scroll to position [1274, 0]
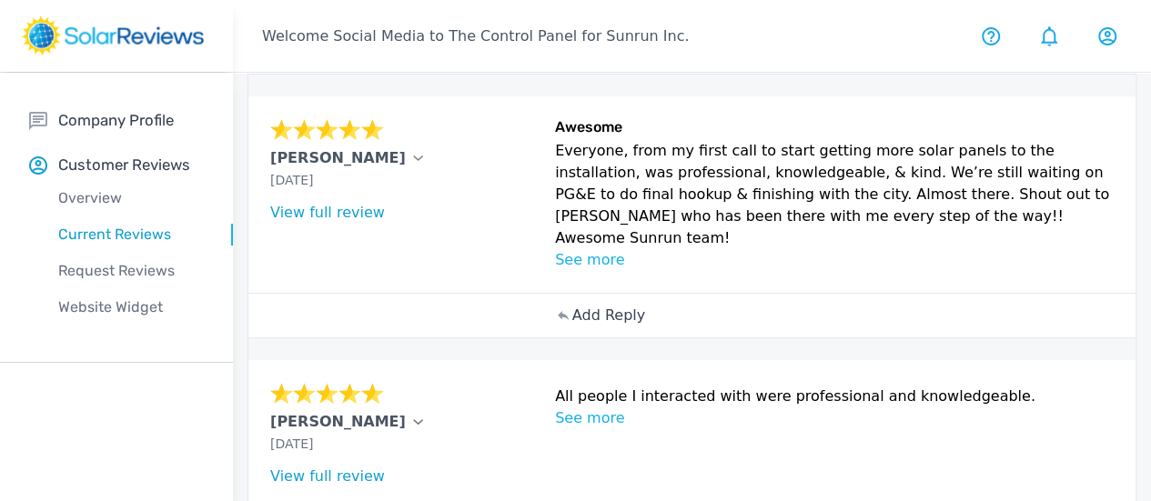
click at [572, 327] on p "Add Reply" at bounding box center [608, 316] width 73 height 22
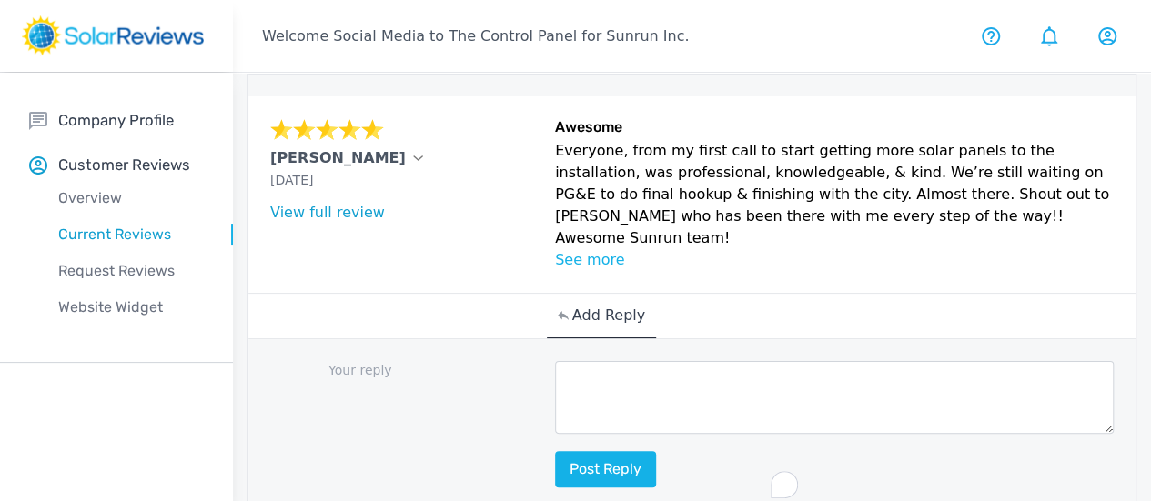
click at [555, 434] on textarea "To enrich screen reader interactions, please activate Accessibility in Grammarl…" at bounding box center [834, 397] width 559 height 73
paste textarea "Thanks for your review, [Customer Name]! Our goal is to make going solar easy a…"
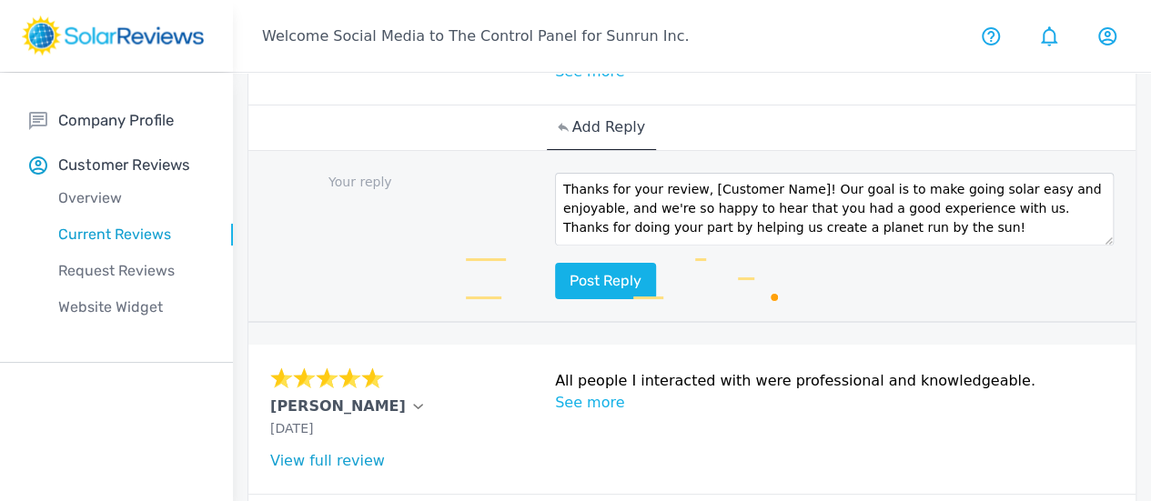
scroll to position [0, 0]
drag, startPoint x: 599, startPoint y: 267, endPoint x: 696, endPoint y: 254, distance: 98.2
click at [696, 246] on textarea "Thanks for your review, [Customer Name]! Our goal is to make going solar easy a…" at bounding box center [834, 209] width 559 height 73
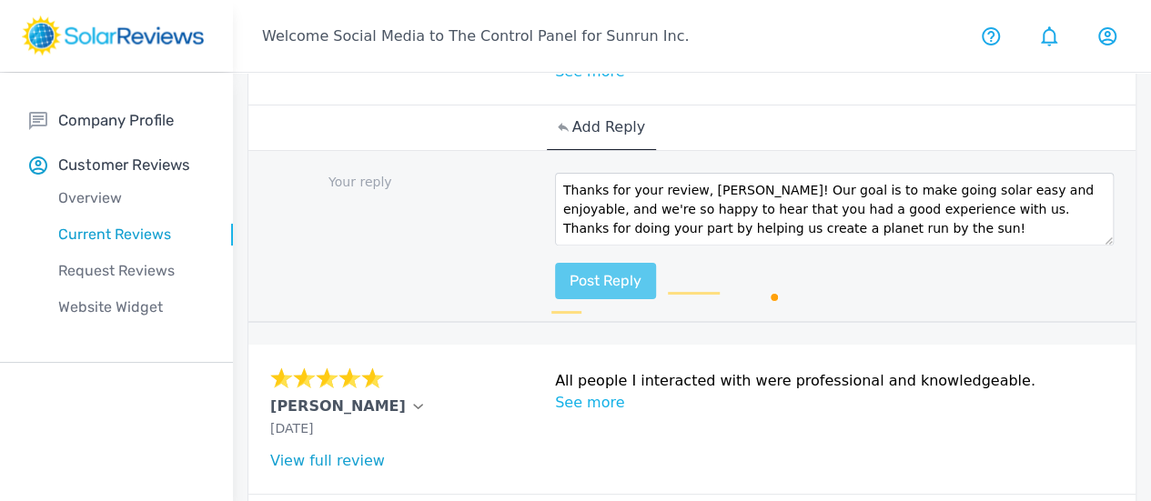
type textarea "Thanks for your review, [PERSON_NAME]! Our goal is to make going solar easy and…"
click at [555, 299] on button "Post reply" at bounding box center [605, 281] width 101 height 36
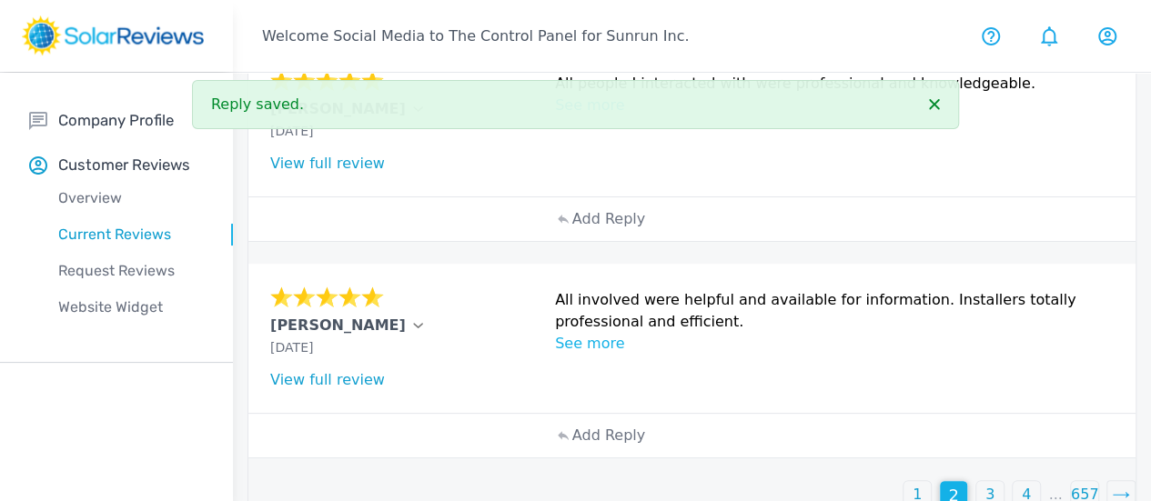
scroll to position [1917, 0]
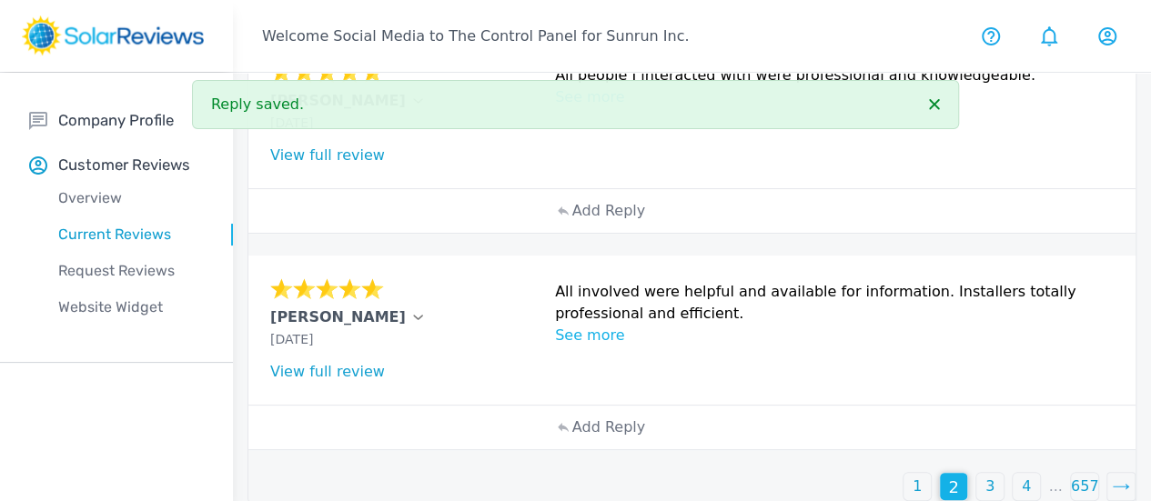
click at [564, 233] on div "Add Reply" at bounding box center [692, 211] width 291 height 44
click at [572, 222] on p "Add Reply" at bounding box center [608, 211] width 73 height 22
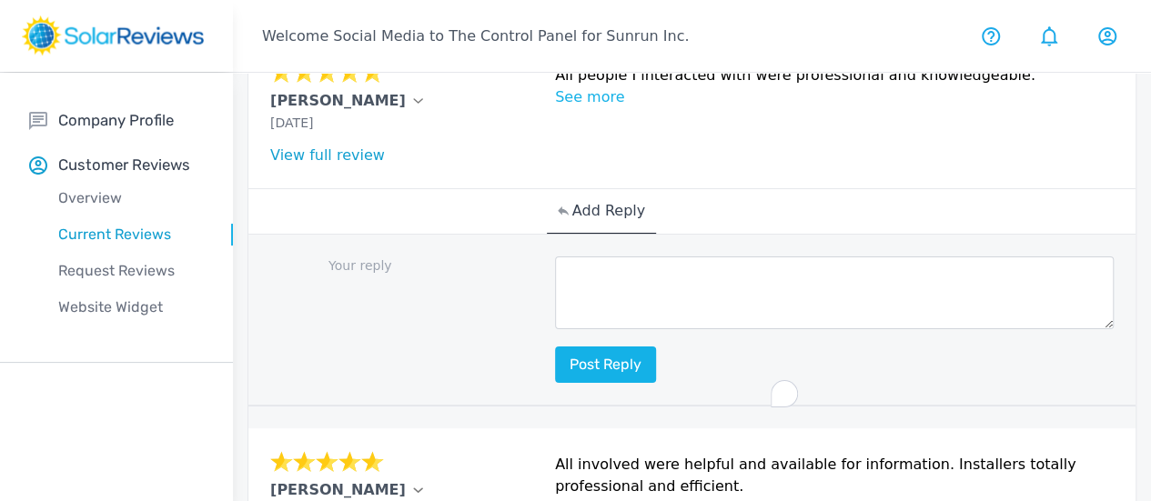
click at [563, 329] on textarea "To enrich screen reader interactions, please activate Accessibility in Grammarl…" at bounding box center [834, 293] width 559 height 73
paste textarea "Thank you so much for being part of our Sunrun family!"
type textarea "Thank you so much for being part of our Sunrun family!"
click at [623, 86] on p "All people I interacted with were professional and knowledgeable." at bounding box center [834, 76] width 559 height 22
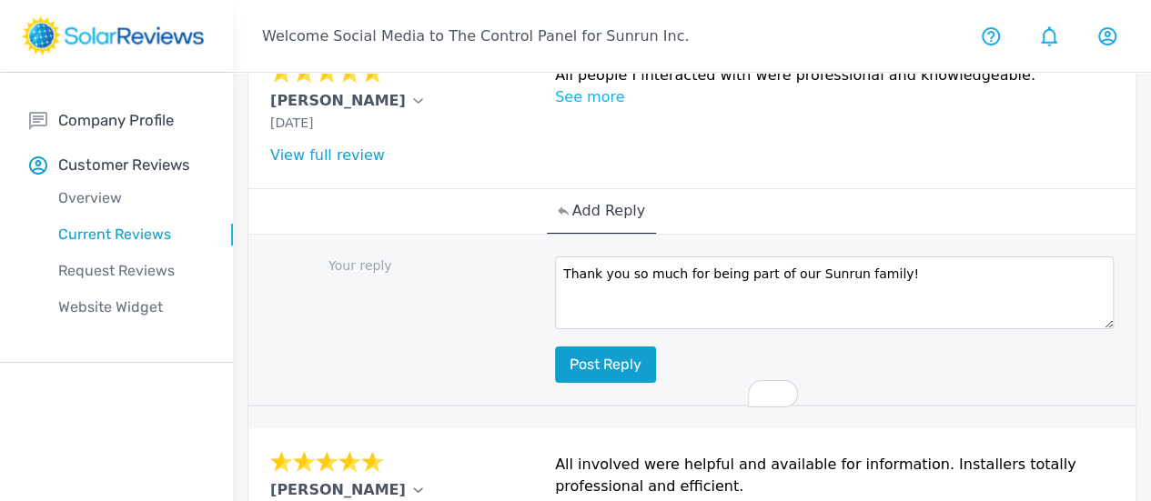
click at [555, 383] on button "Post reply" at bounding box center [605, 365] width 101 height 36
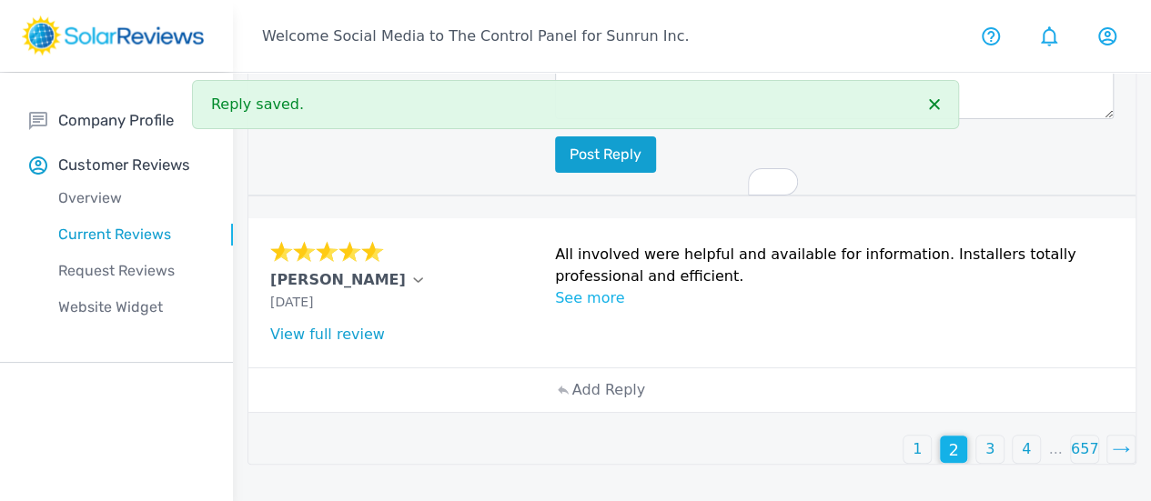
scroll to position [2306, 0]
click at [572, 401] on p "Add Reply" at bounding box center [608, 390] width 73 height 22
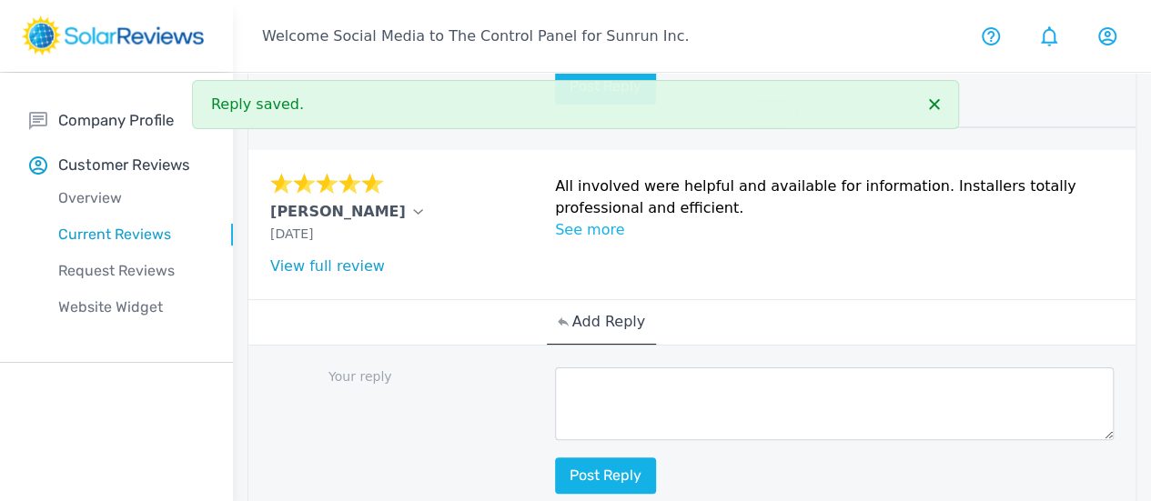
scroll to position [2397, 0]
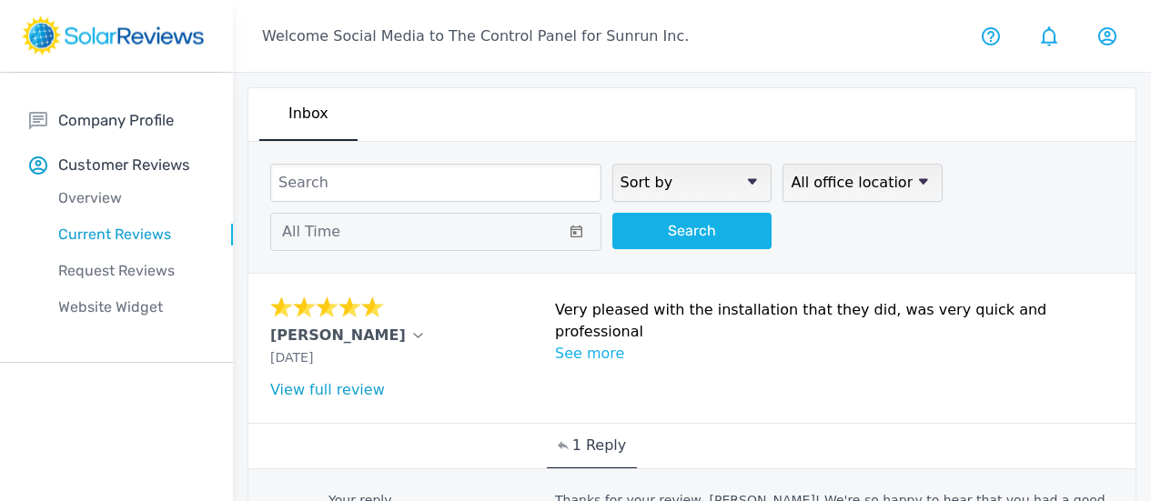
scroll to position [2397, 0]
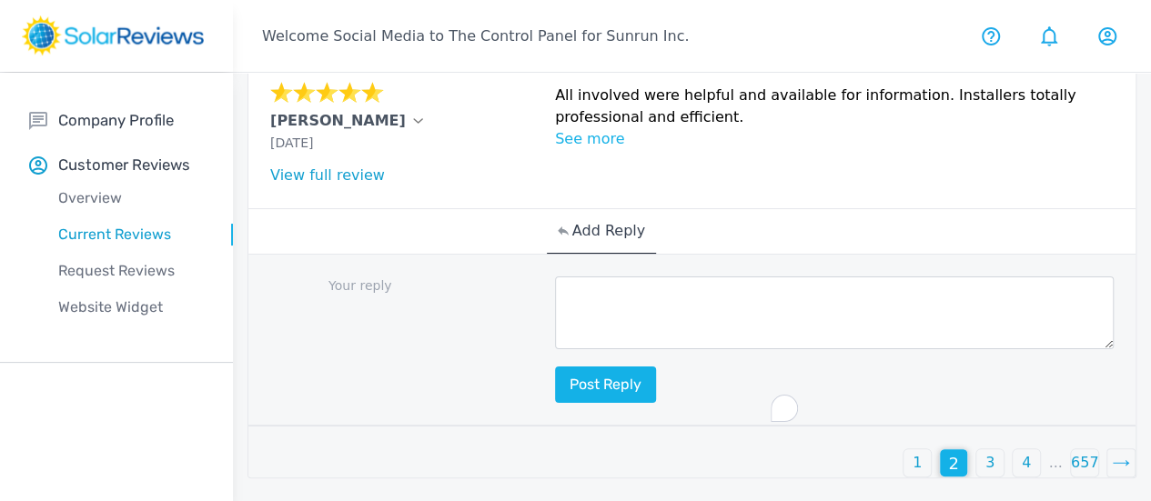
click at [555, 349] on textarea "To enrich screen reader interactions, please activate Accessibility in Grammarl…" at bounding box center [834, 313] width 559 height 73
paste textarea "This is awesome, [Customer Name]! Your positive feedback is like a ray of sunsh…"
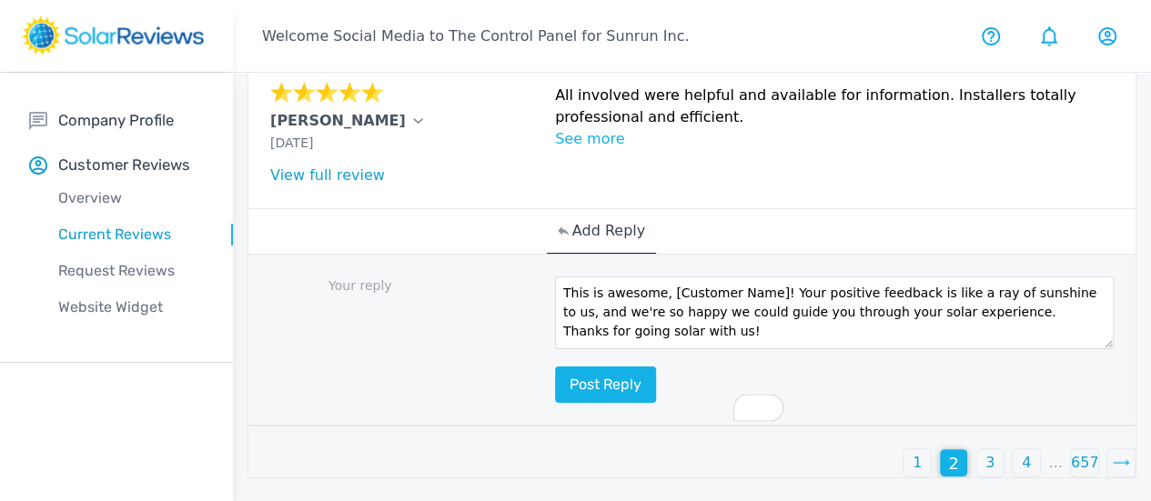
scroll to position [0, 0]
drag, startPoint x: 560, startPoint y: 372, endPoint x: 661, endPoint y: 353, distance: 103.7
click at [661, 353] on div "Your reply This is awesome, [Customer Name]! Your positive feedback is like a r…" at bounding box center [691, 341] width 887 height 172
type textarea "This is awesome, [PERSON_NAME]! Your positive feedback is like a ray of sunshin…"
click at [874, 500] on div at bounding box center [691, 500] width 889 height 0
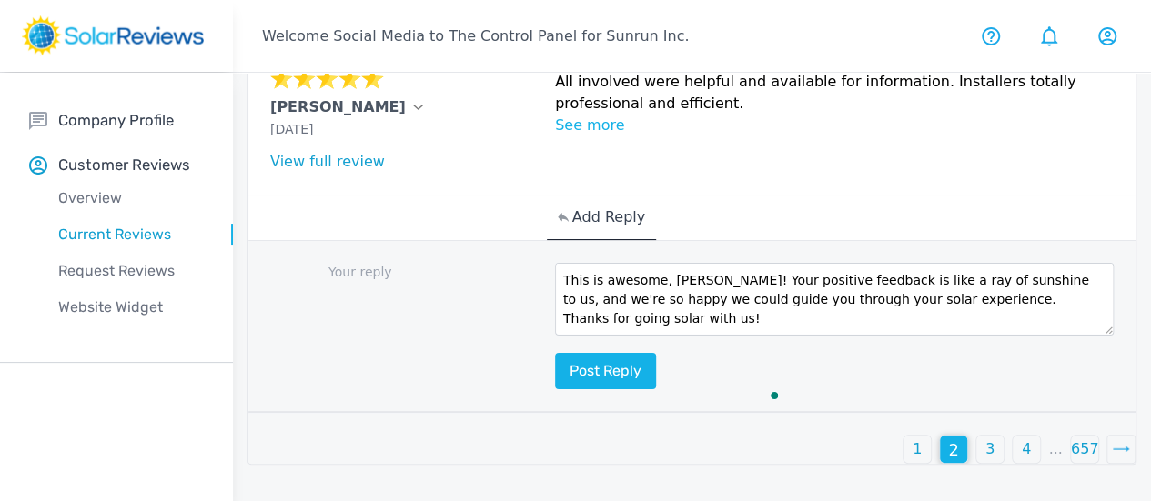
scroll to position [2477, 0]
click at [555, 389] on button "Post reply" at bounding box center [605, 371] width 101 height 36
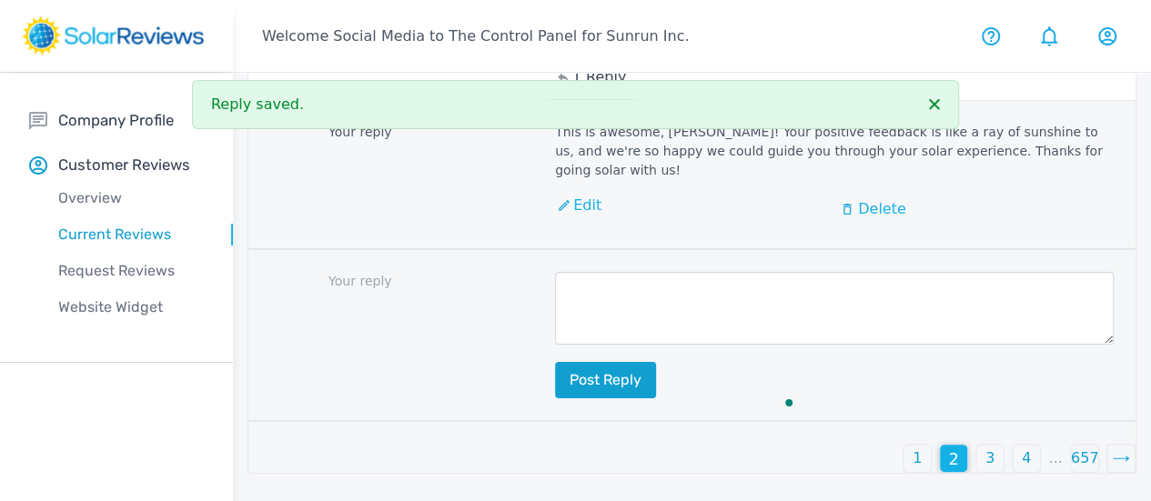
scroll to position [2626, 0]
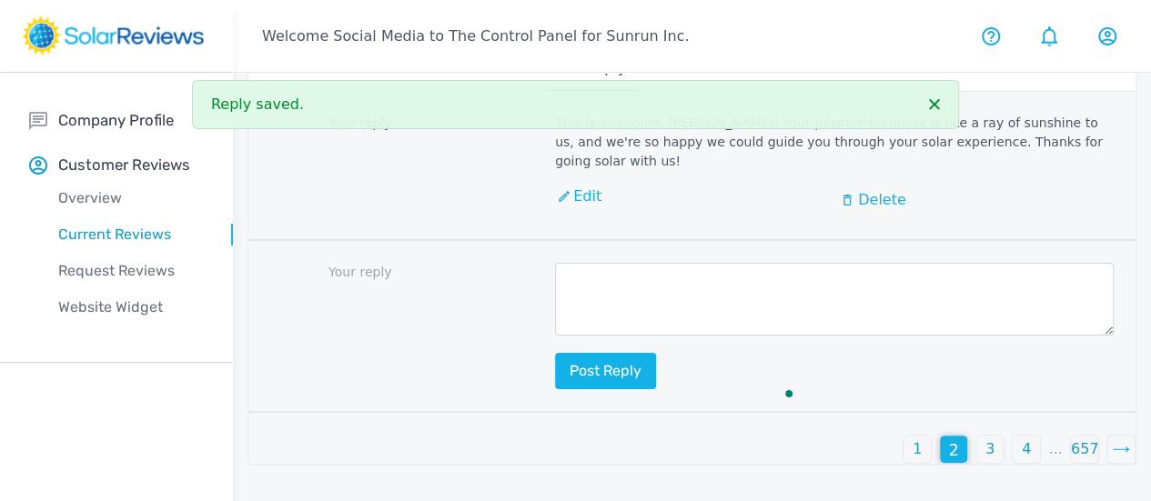
click at [976, 463] on div "3" at bounding box center [989, 449] width 27 height 27
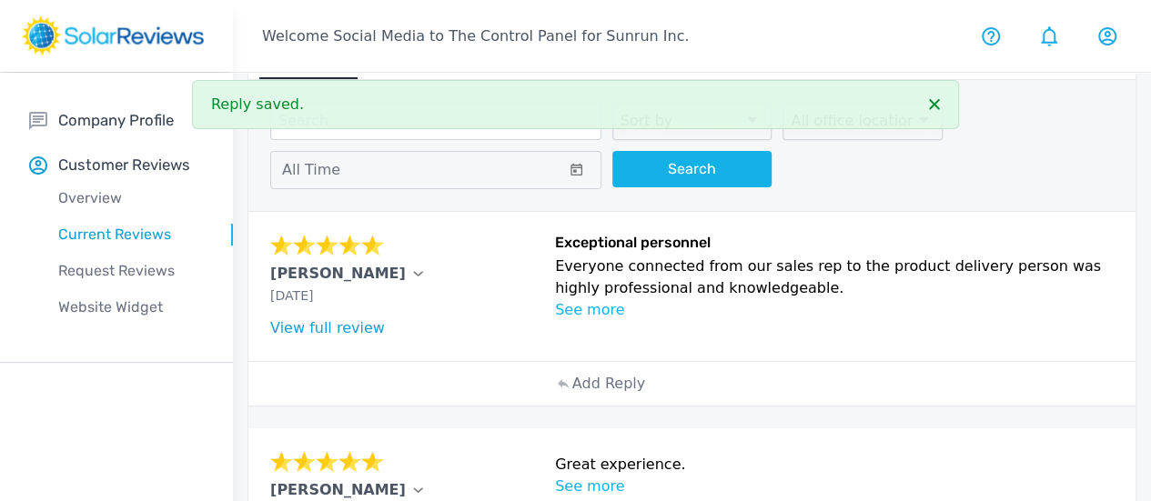
scroll to position [91, 0]
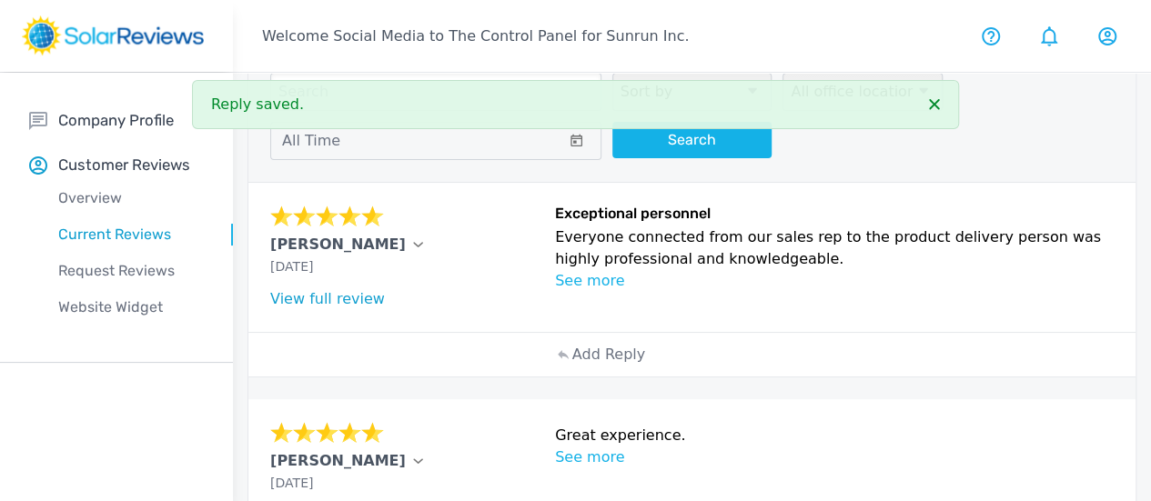
drag, startPoint x: 568, startPoint y: 367, endPoint x: 553, endPoint y: 368, distance: 14.6
click at [568, 368] on div "Add Reply" at bounding box center [692, 355] width 291 height 44
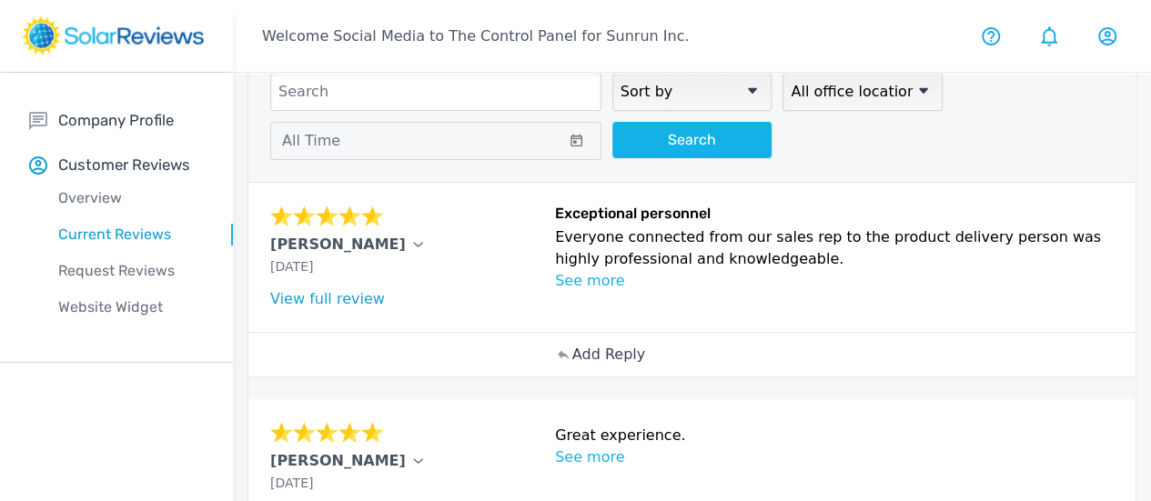
click at [572, 366] on p "Add Reply" at bounding box center [608, 355] width 73 height 22
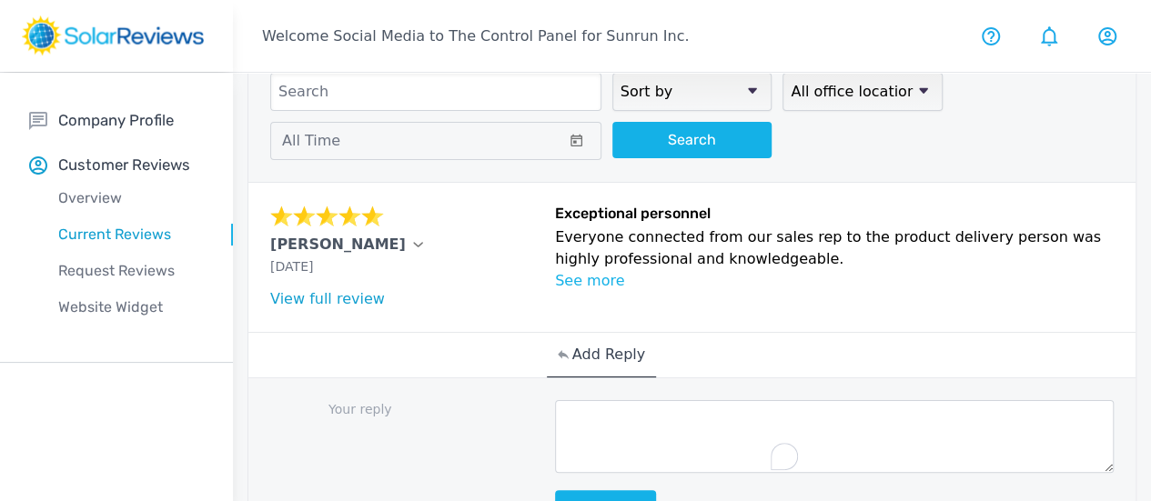
click at [555, 449] on textarea "To enrich screen reader interactions, please activate Accessibility in Grammarl…" at bounding box center [834, 436] width 559 height 73
paste textarea "Your review brightened our day, [Customer Name]! Thanks for taking the time to …"
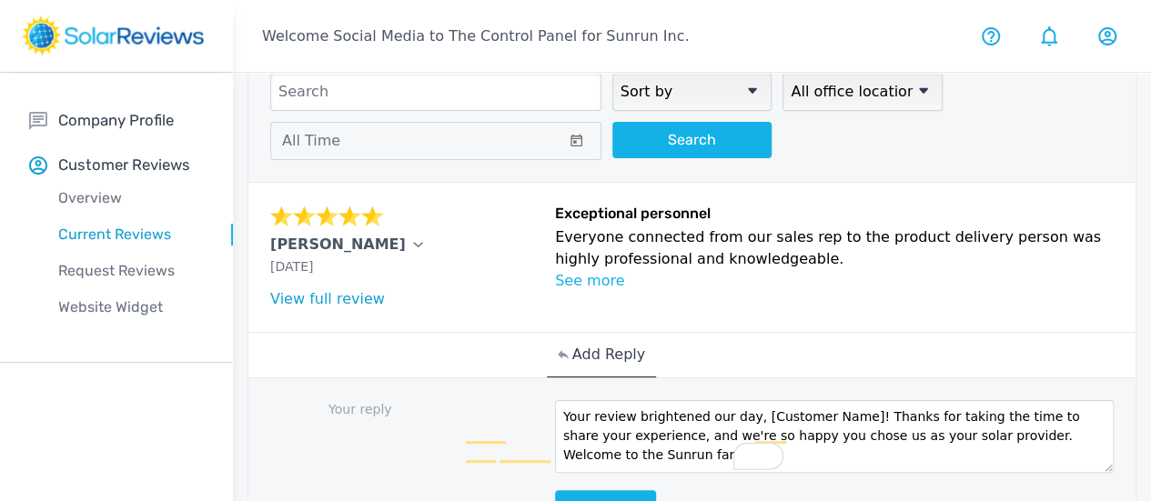
scroll to position [0, 0]
drag, startPoint x: 646, startPoint y: 421, endPoint x: 747, endPoint y: 405, distance: 102.3
click at [747, 405] on div "Your reply Your review brightened our day, [Customer Name]! Thanks for taking t…" at bounding box center [691, 464] width 887 height 172
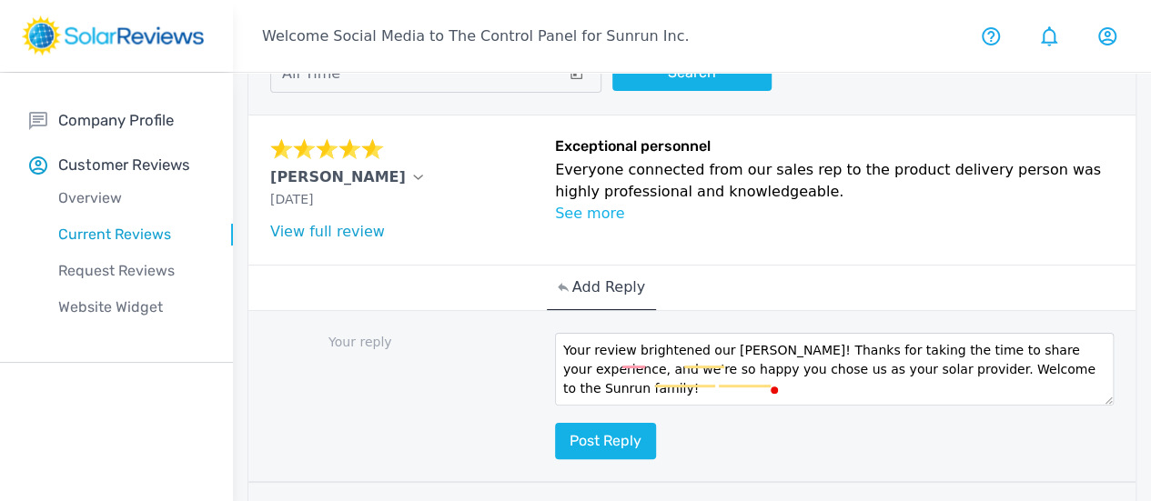
scroll to position [182, 0]
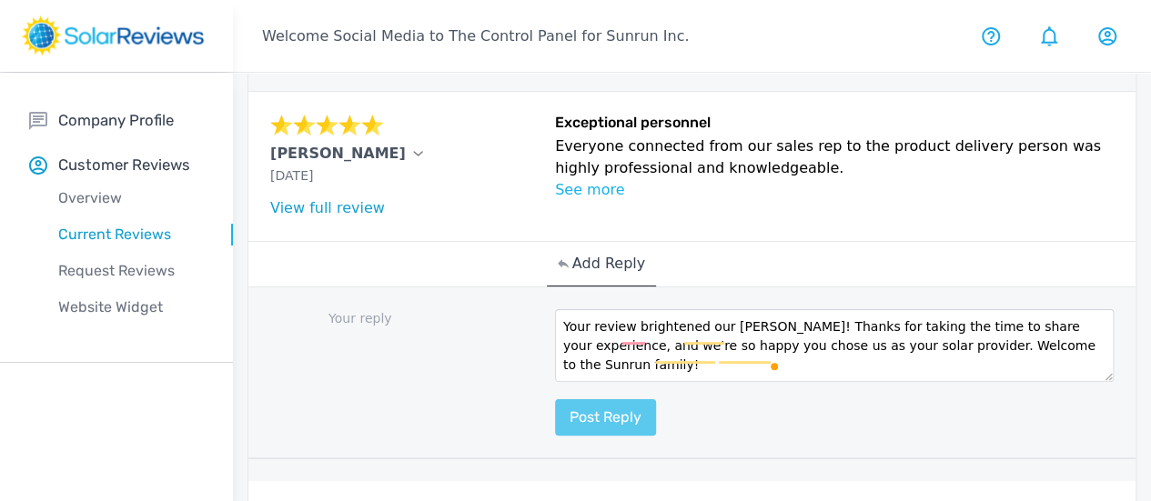
type textarea "Your review brightened our [PERSON_NAME]! Thanks for taking the time to share y…"
click at [555, 428] on button "Post reply" at bounding box center [605, 417] width 101 height 36
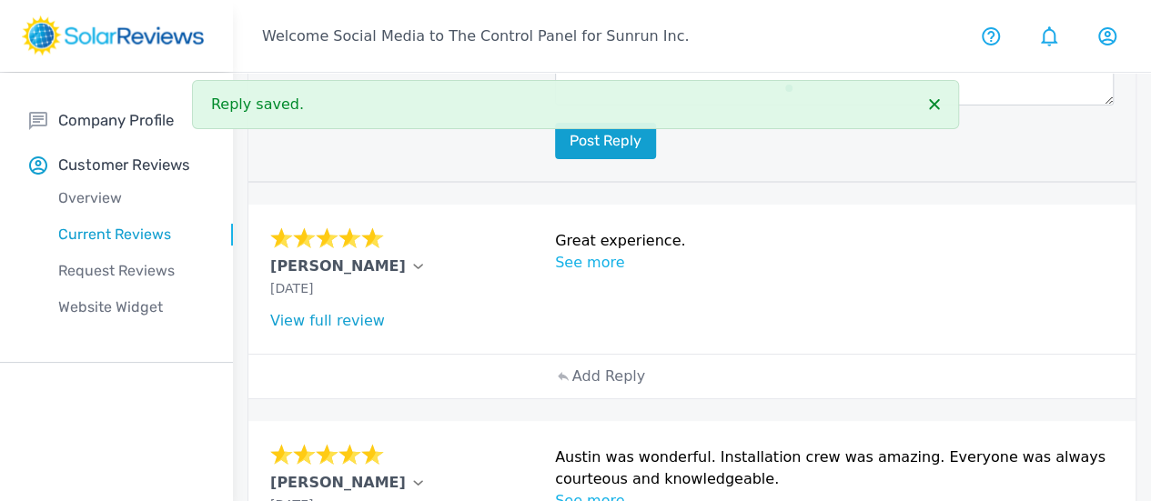
scroll to position [637, 0]
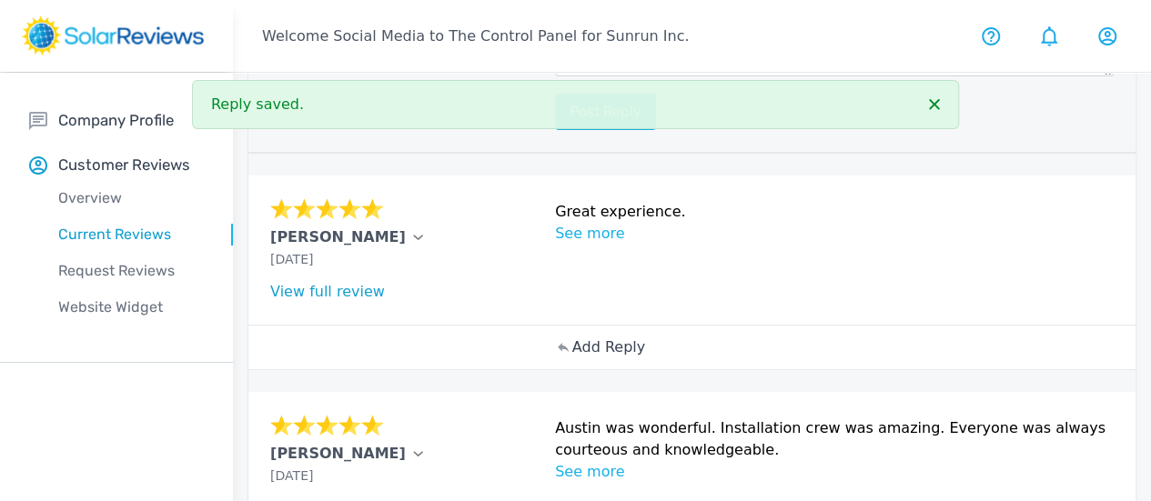
click at [572, 348] on p "Add Reply" at bounding box center [608, 348] width 73 height 22
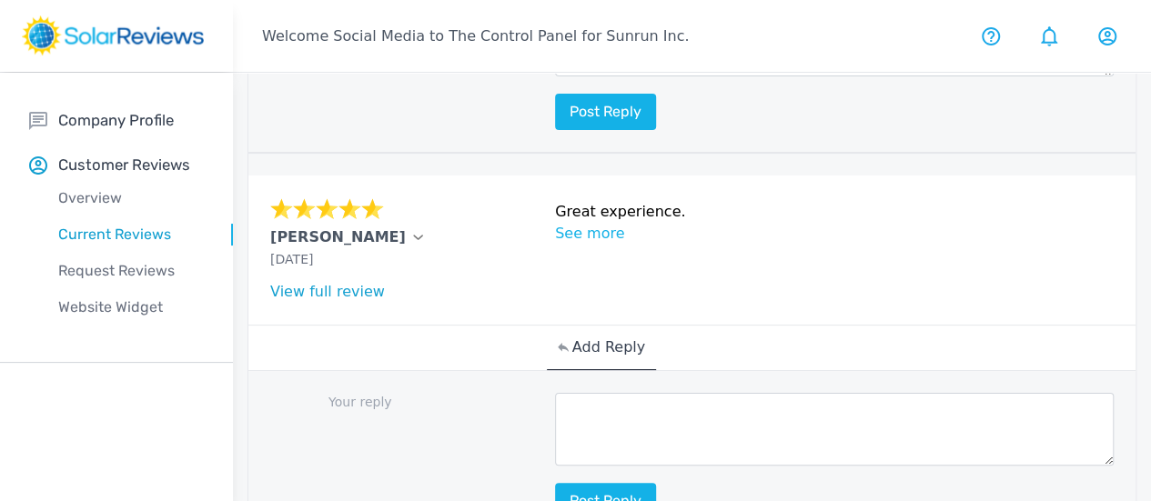
click at [555, 423] on textarea at bounding box center [834, 429] width 559 height 73
paste textarea "Thank you so much for being part of our Sunrun family!"
type textarea "Thank you so much for being part of our Sunrun family!"
click at [555, 491] on button "Post reply" at bounding box center [605, 501] width 101 height 36
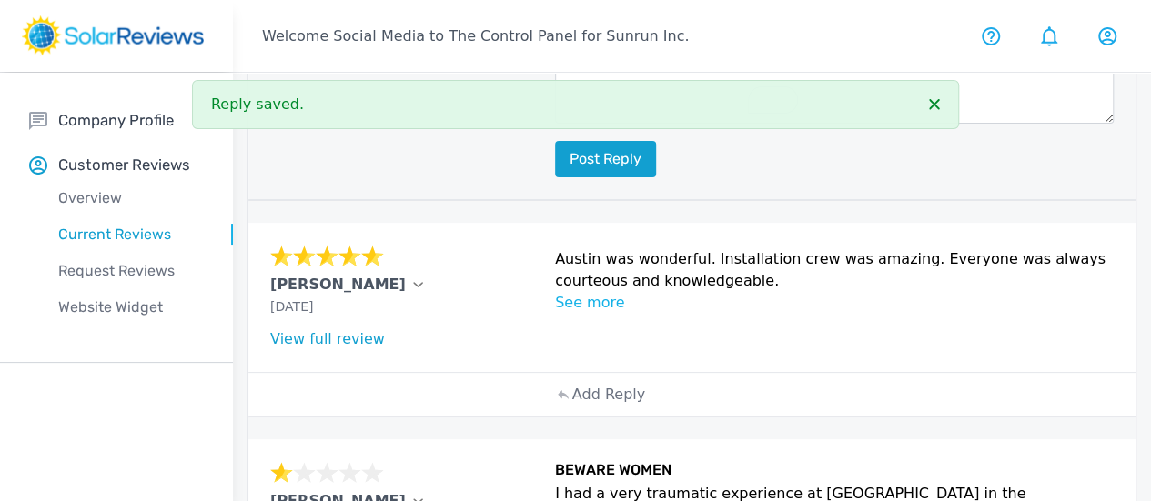
scroll to position [1092, 0]
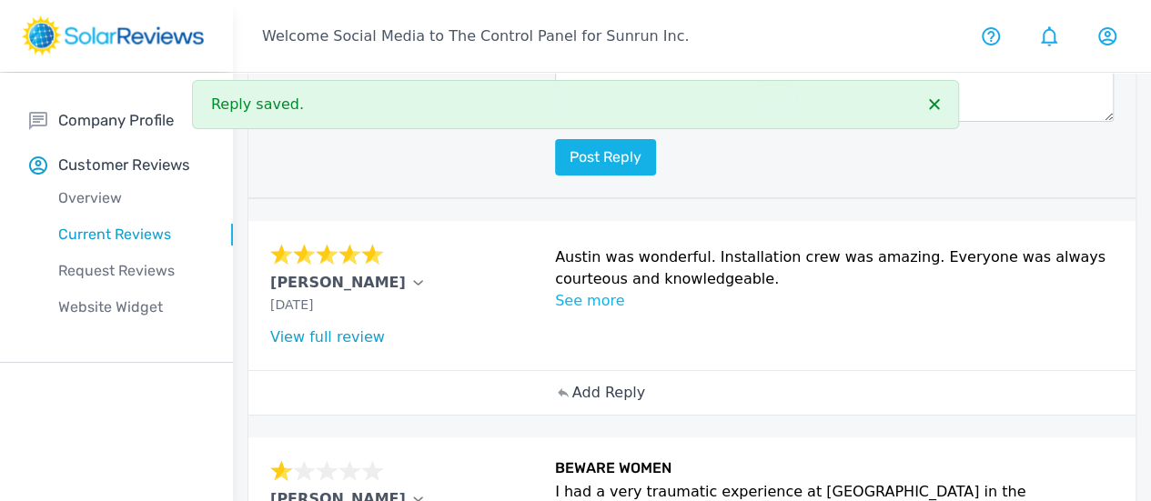
click at [572, 395] on p "Add Reply" at bounding box center [608, 393] width 73 height 22
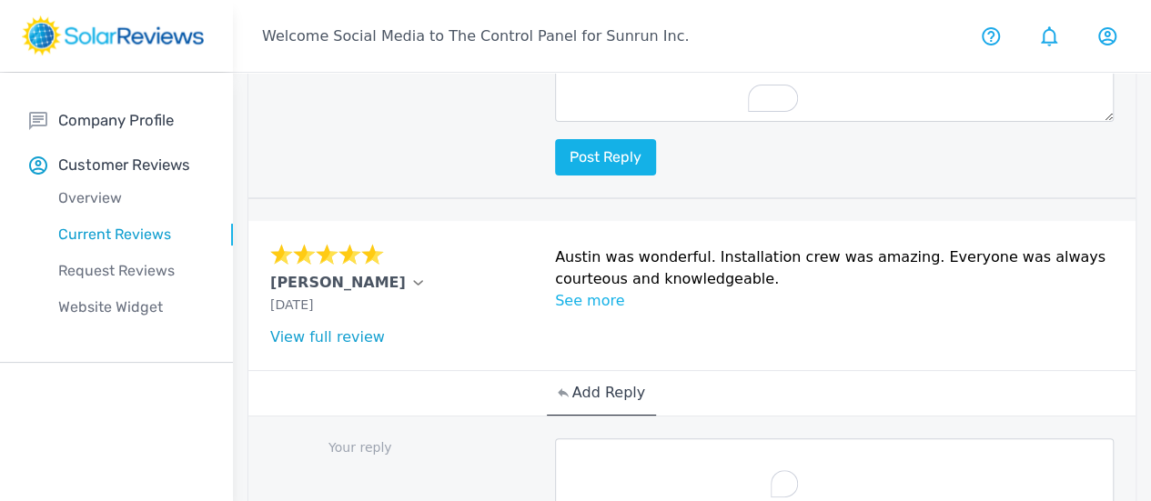
click at [555, 457] on textarea "To enrich screen reader interactions, please activate Accessibility in Grammarl…" at bounding box center [834, 475] width 559 height 73
paste textarea "[Customer Name], your review brightened our day! Our goal is to provide you wit…"
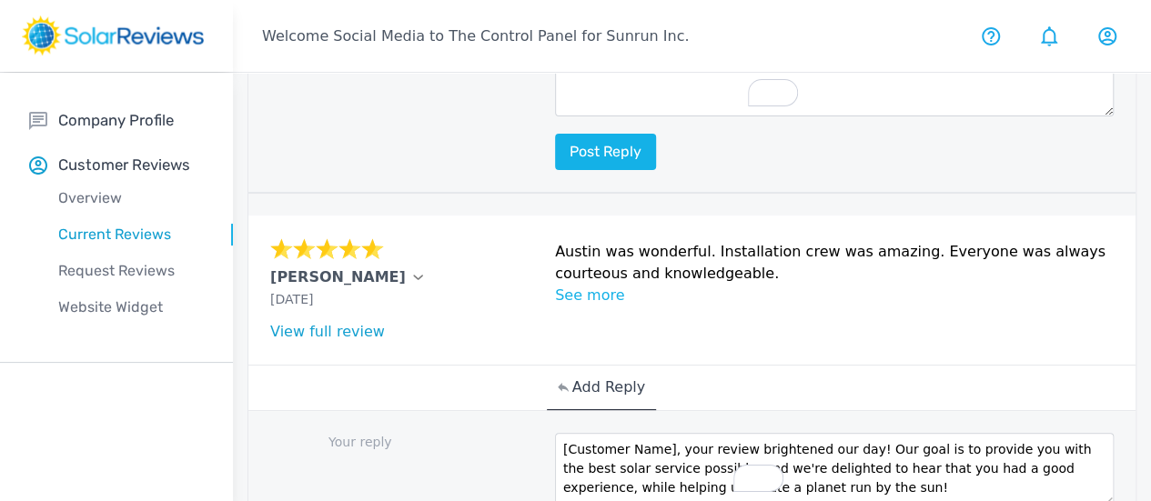
scroll to position [0, 0]
drag, startPoint x: 569, startPoint y: 443, endPoint x: 419, endPoint y: 453, distance: 150.5
click at [418, 453] on div "Your reply [Customer Name], your review brightened our day! Our goal is to prov…" at bounding box center [691, 497] width 887 height 172
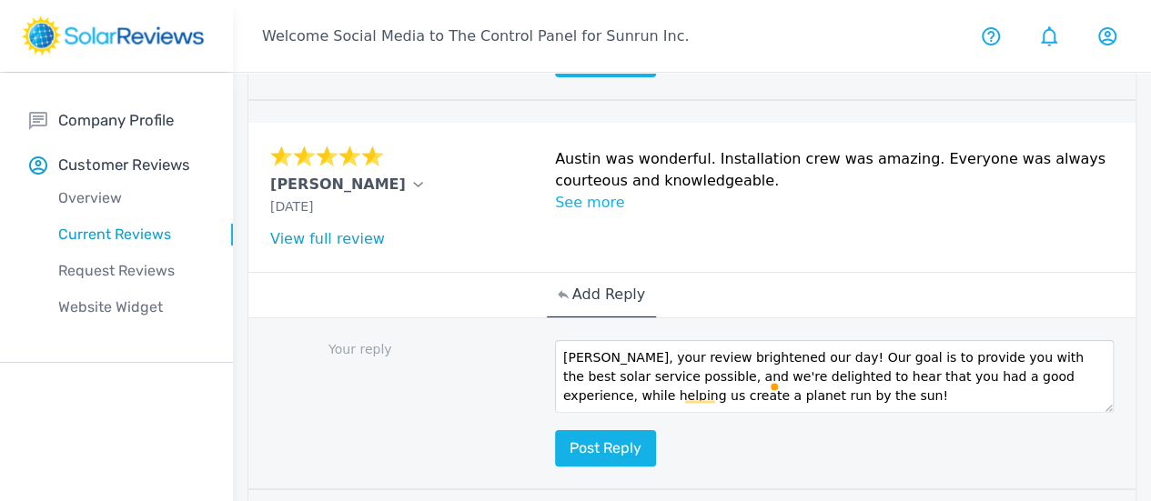
scroll to position [1279, 0]
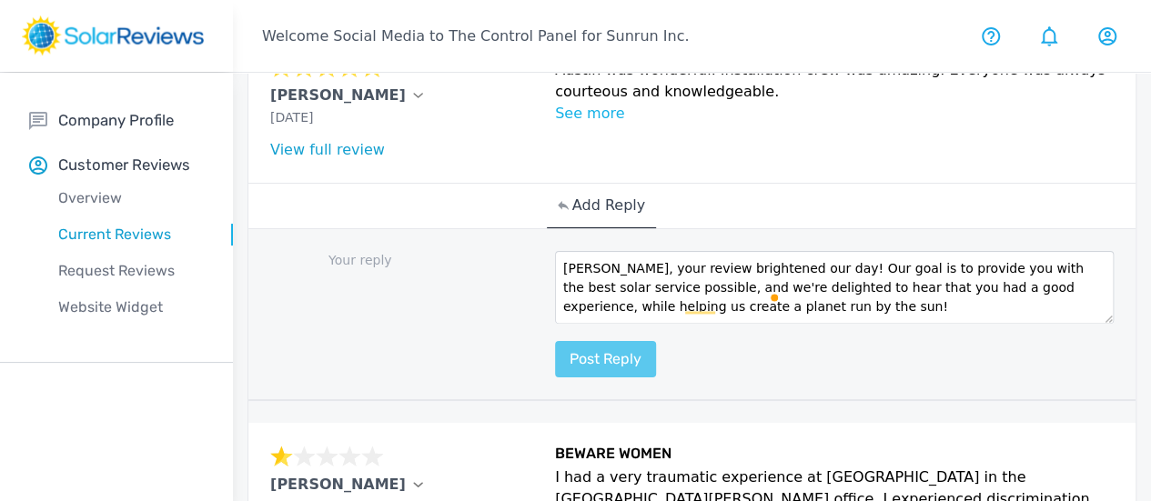
type textarea "[PERSON_NAME], your review brightened our day! Our goal is to provide you with …"
click at [555, 359] on button "Post reply" at bounding box center [605, 359] width 101 height 36
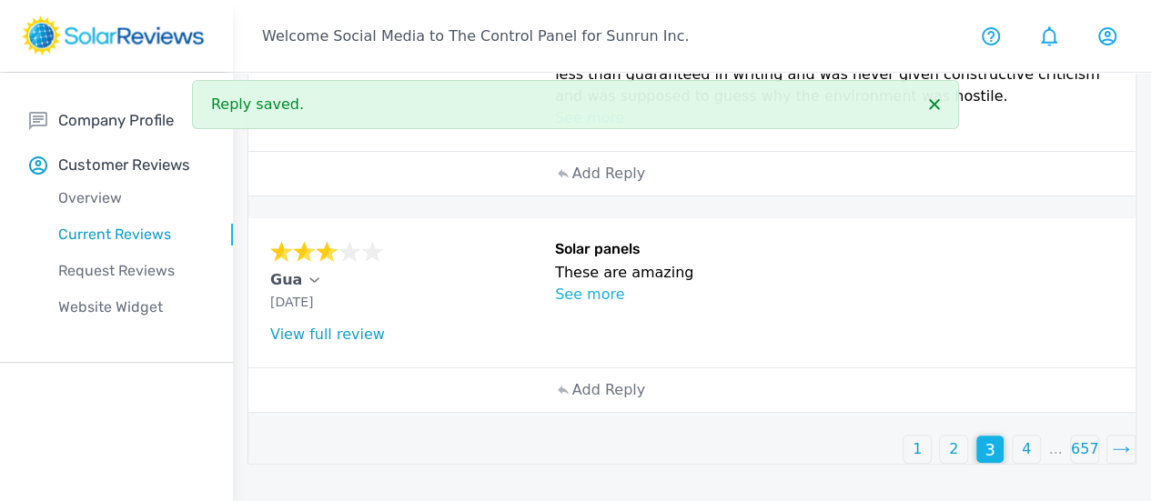
scroll to position [2045, 0]
click at [572, 401] on p "Add Reply" at bounding box center [608, 390] width 73 height 22
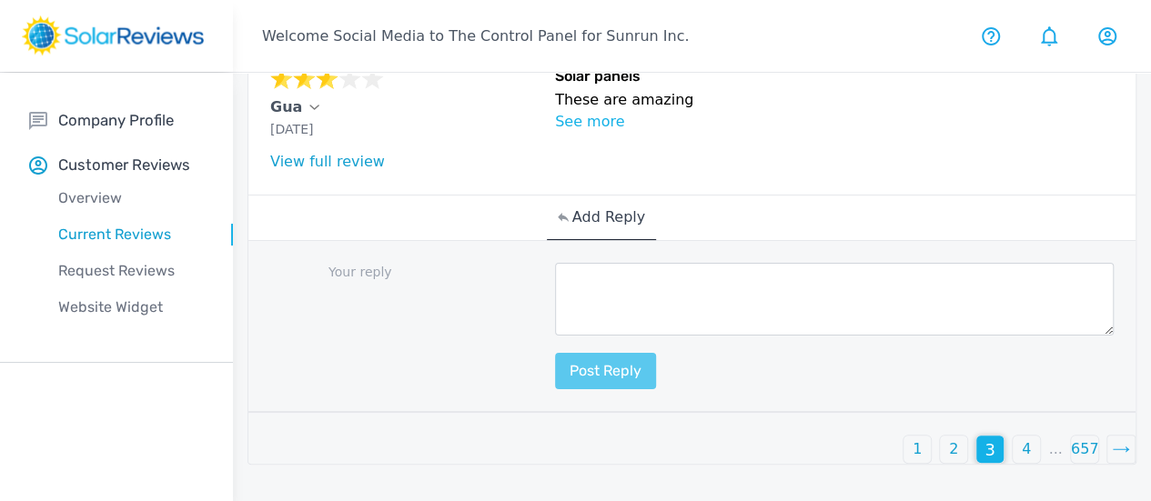
scroll to position [2216, 0]
click at [555, 318] on textarea at bounding box center [834, 299] width 559 height 73
paste textarea "Thank you for helping us to create a planet run by the sun!"
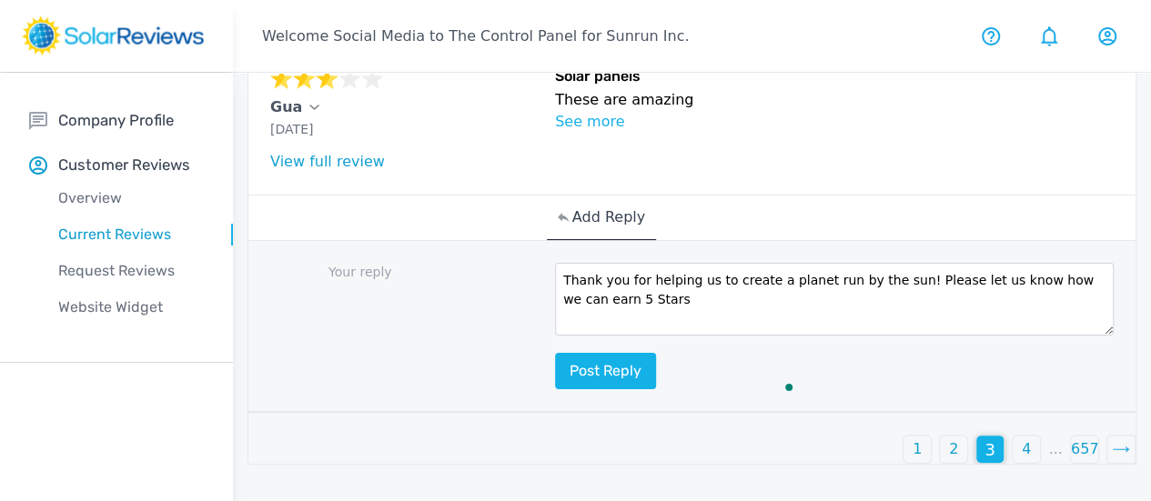
type textarea "Thank you for helping us to create a planet run by the sun! Please let us know …"
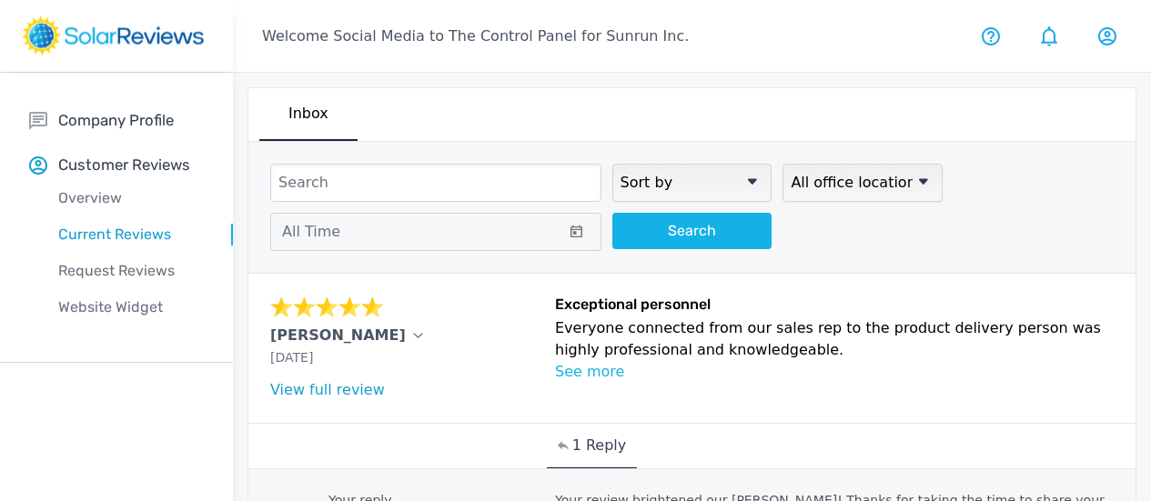
scroll to position [2216, 0]
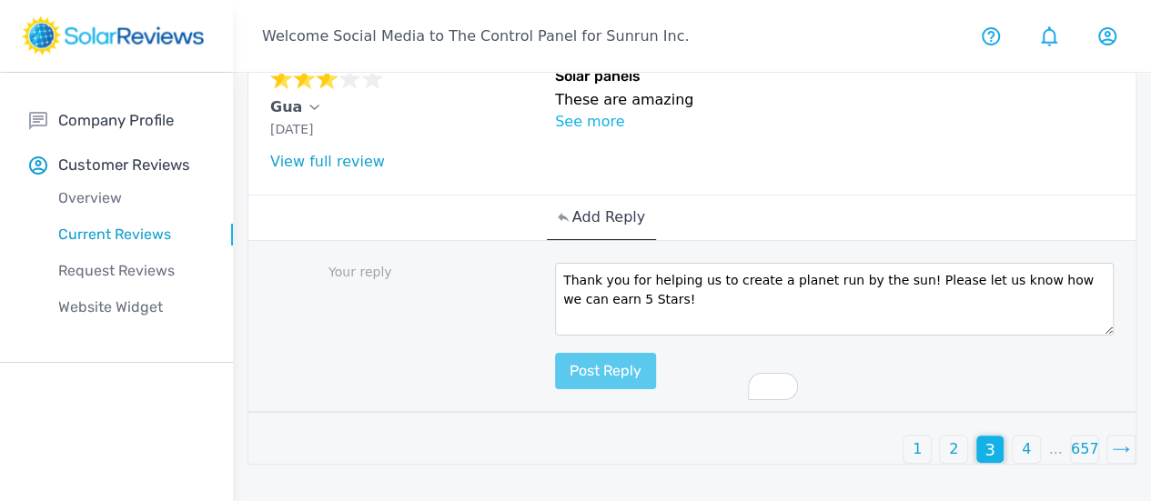
type textarea "Thank you for helping us to create a planet run by the sun! Please let us know …"
click at [555, 389] on button "Post reply" at bounding box center [605, 371] width 101 height 36
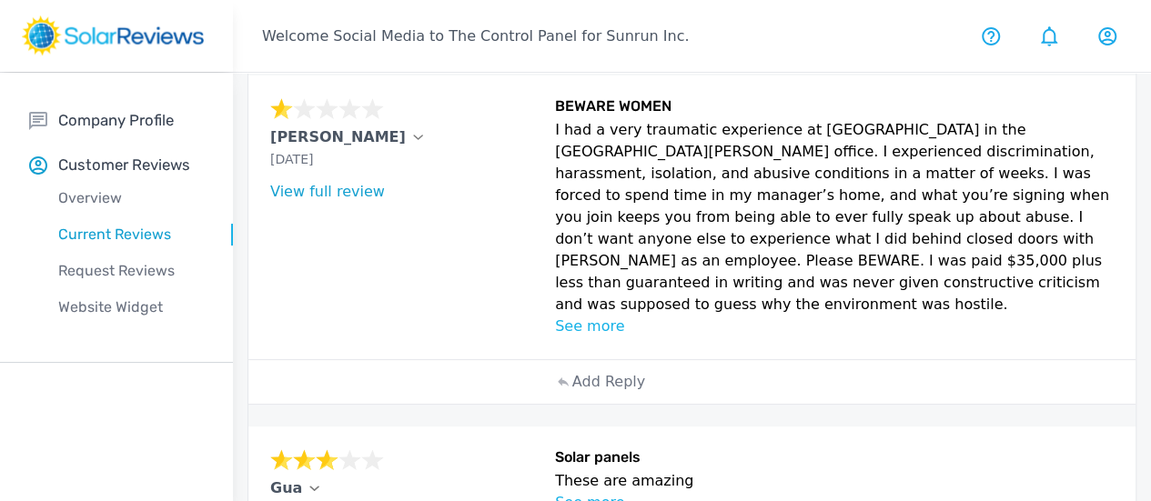
scroll to position [1852, 0]
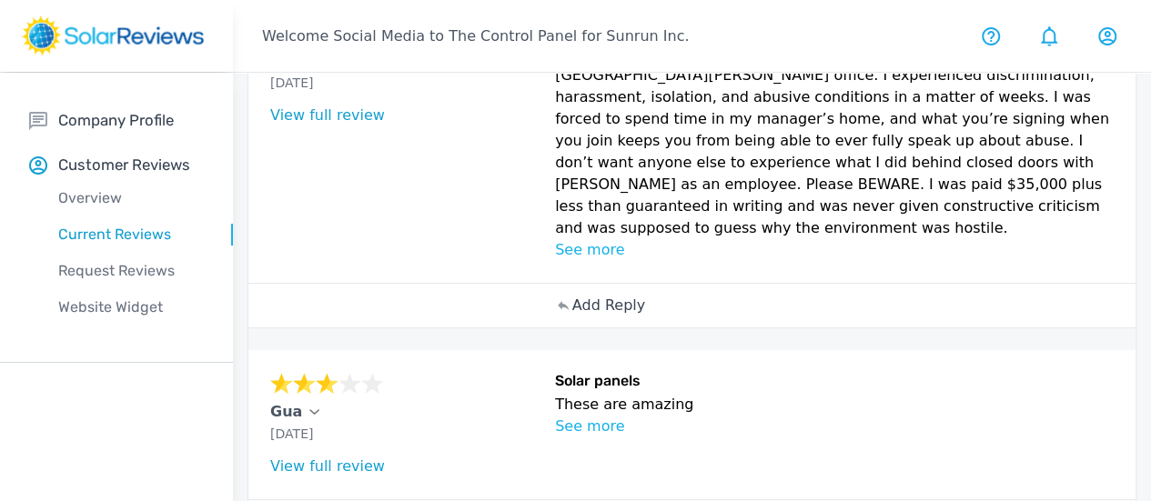
click at [572, 317] on p "Add Reply" at bounding box center [608, 306] width 73 height 22
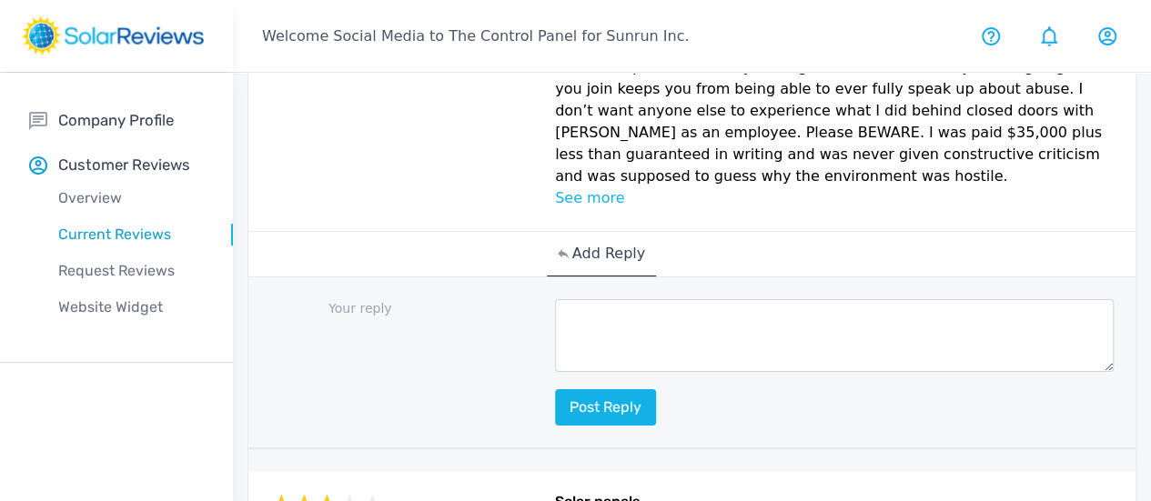
scroll to position [1943, 0]
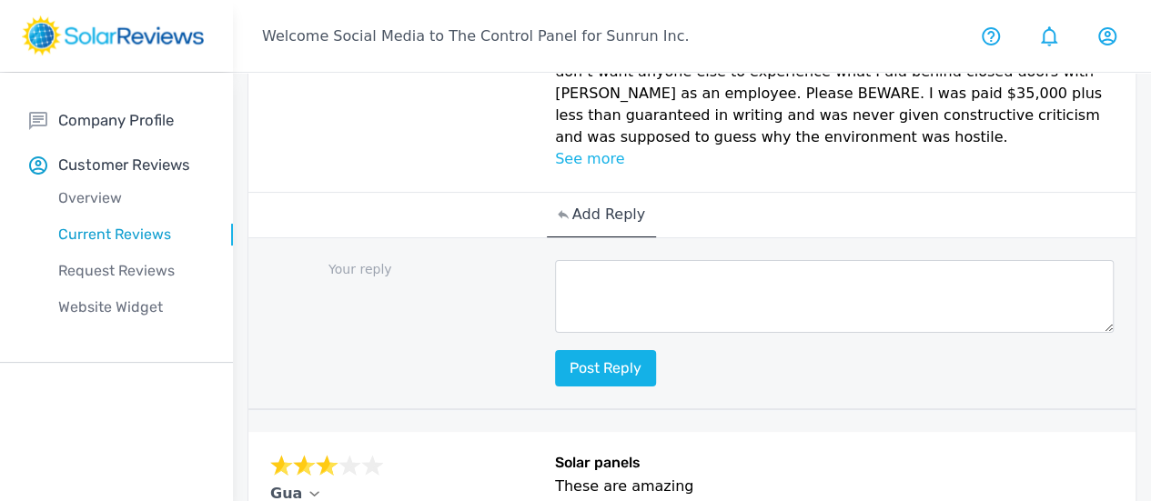
click at [555, 333] on textarea at bounding box center [834, 296] width 559 height 73
paste textarea "hank you for your feedback, NAME. At Sunrun, we take all input from our current…"
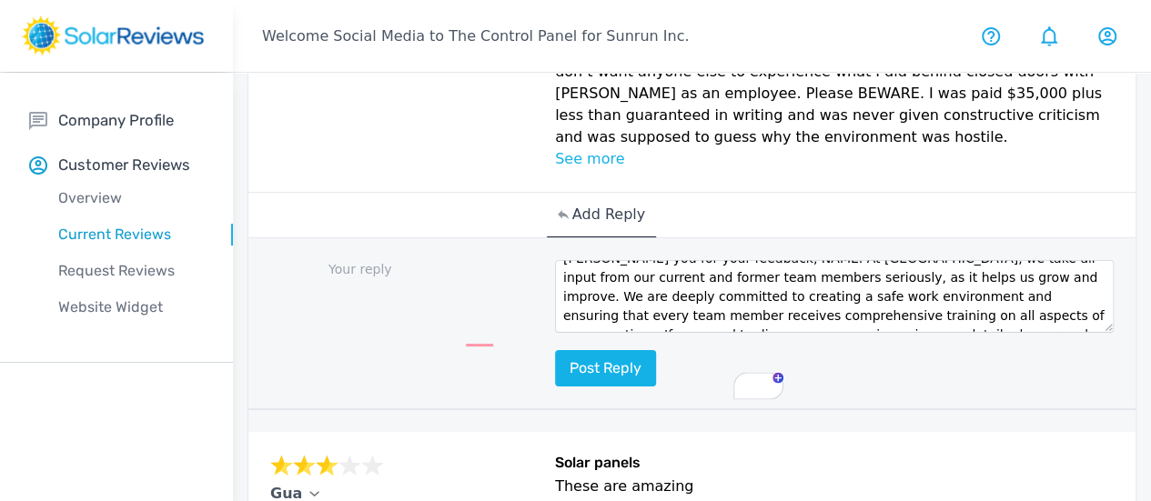
scroll to position [0, 0]
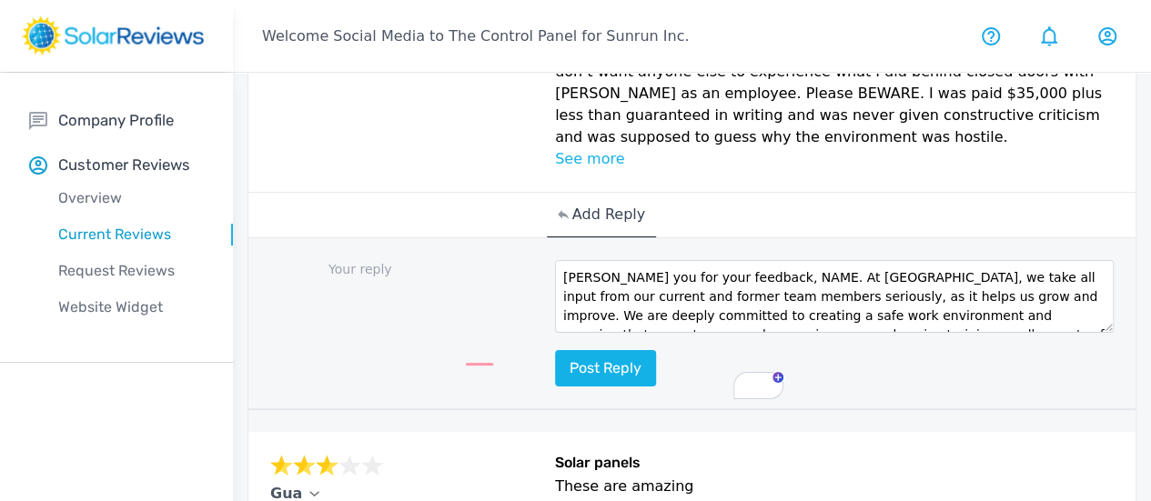
click at [555, 333] on textarea "hank you for your feedback, NAME. At Sunrun, we take all input from our current…" at bounding box center [834, 296] width 559 height 73
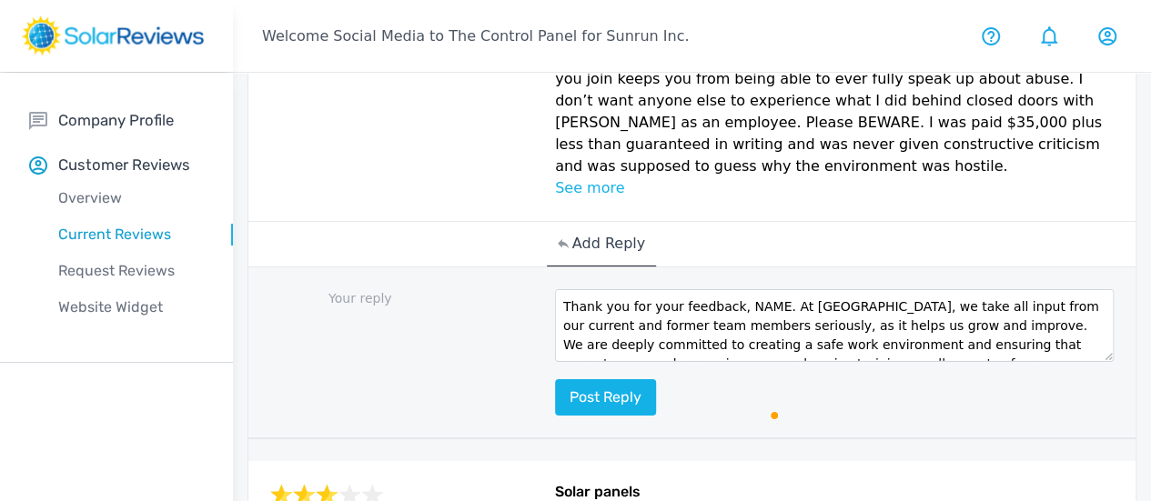
scroll to position [1943, 0]
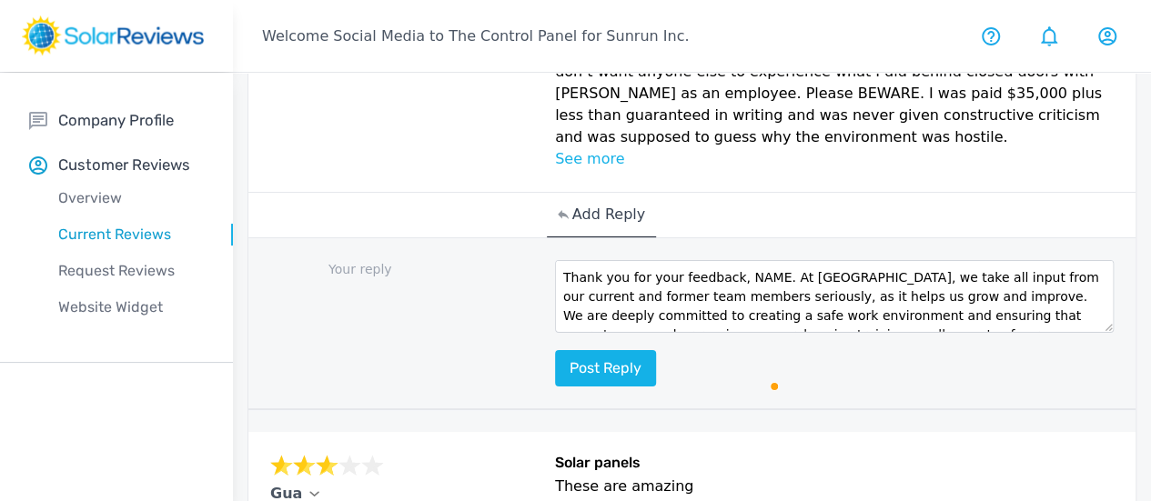
click at [661, 333] on textarea "Thank you for your feedback, NAME. At Sunrun, we take all input from our curren…" at bounding box center [834, 296] width 559 height 73
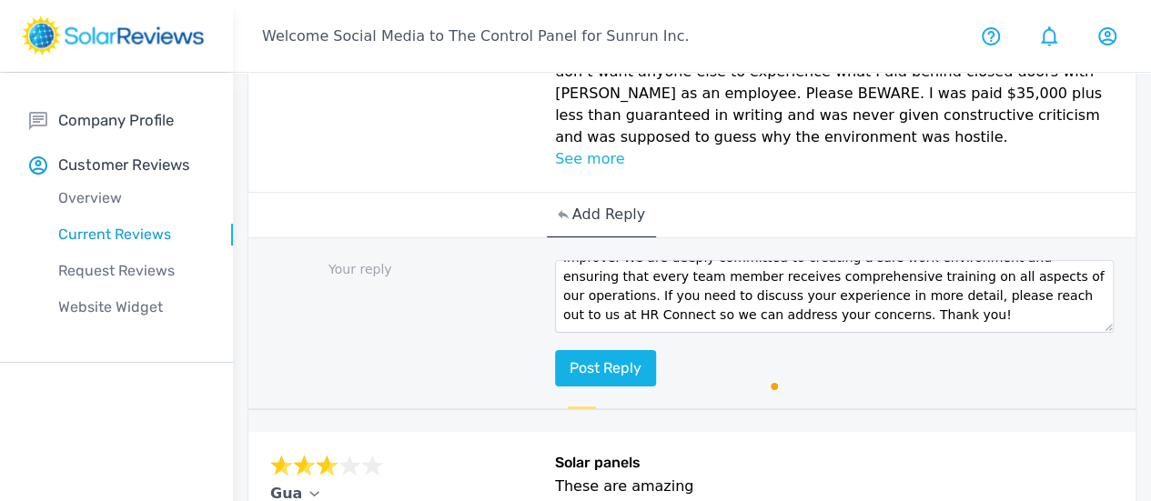
scroll to position [104, 0]
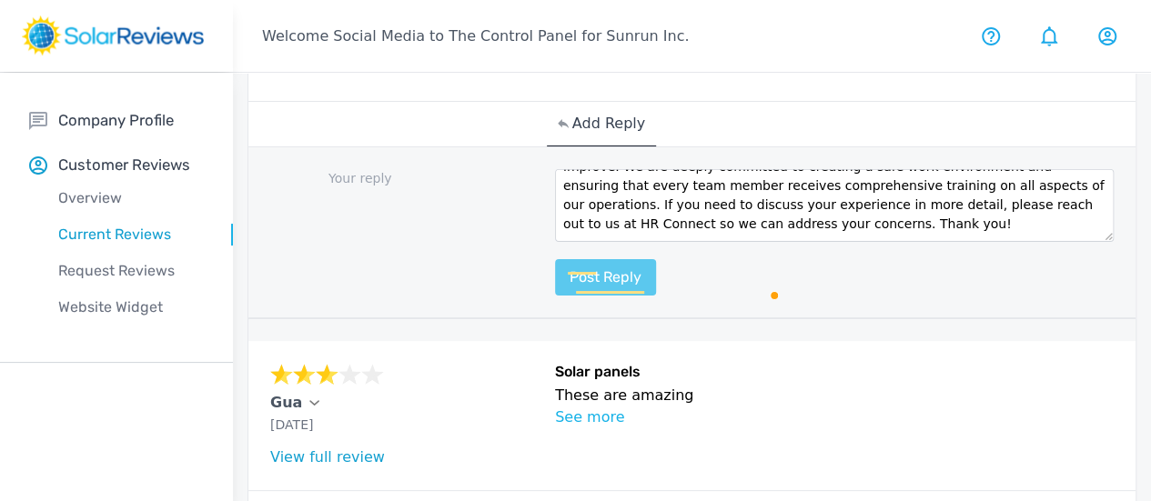
type textarea "Thank you for your feedback, Stephanie. At Sunrun, we take all input from our c…"
click at [555, 296] on button "Post reply" at bounding box center [605, 277] width 101 height 36
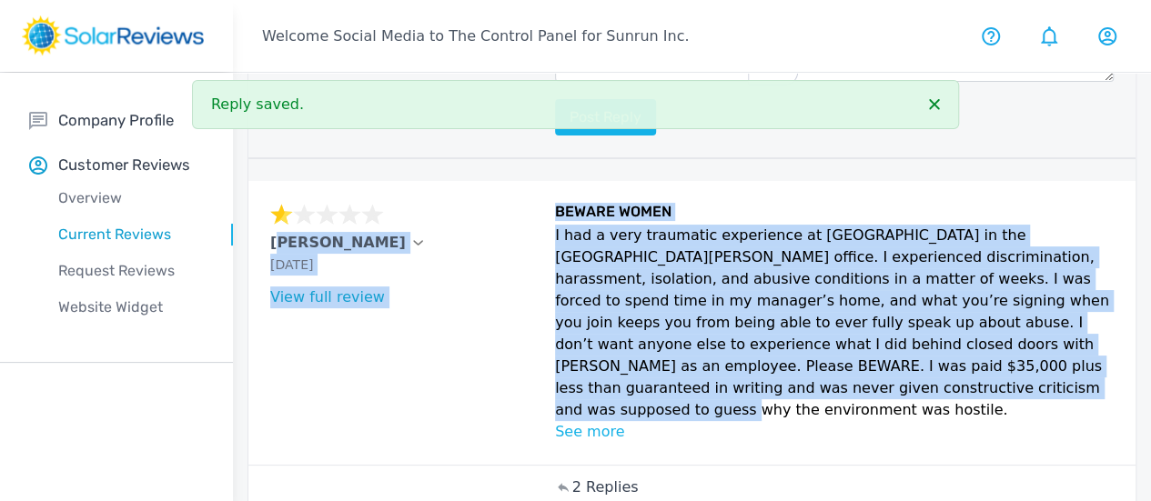
drag, startPoint x: 657, startPoint y: 394, endPoint x: 289, endPoint y: 248, distance: 395.3
click at [278, 258] on div "Stephanie Oct 10, 2025 What type of installation was this? no answer What year …" at bounding box center [691, 323] width 887 height 284
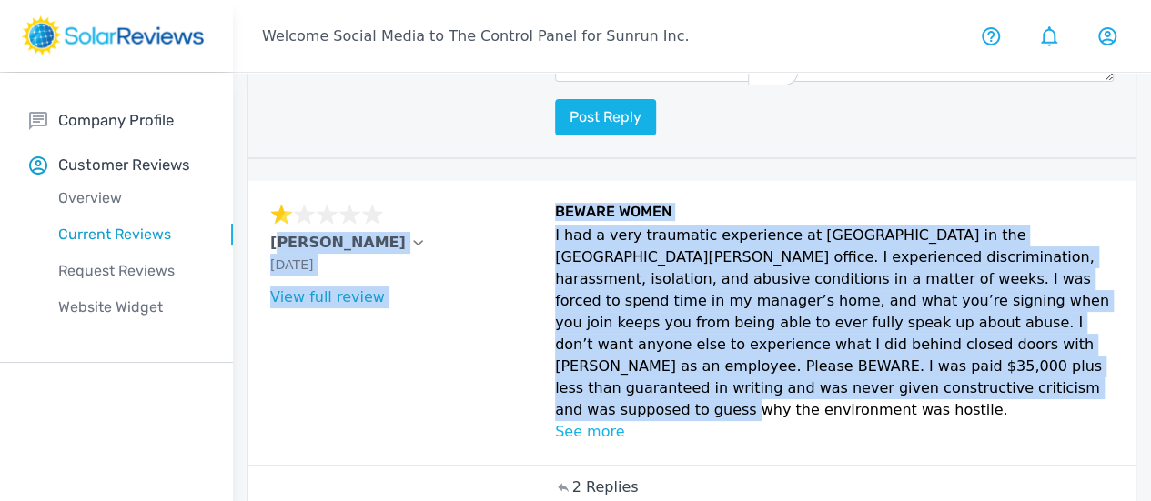
copy div "Stephanie Oct 10, 2025 What type of installation was this? no answer What year …"
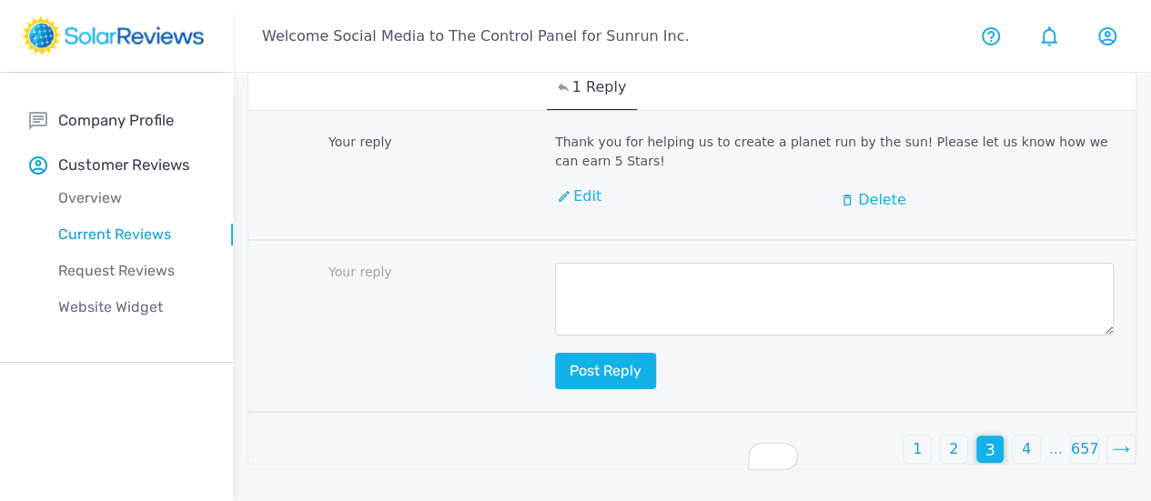
scroll to position [3002, 0]
click at [1012, 464] on div "4" at bounding box center [1026, 449] width 29 height 29
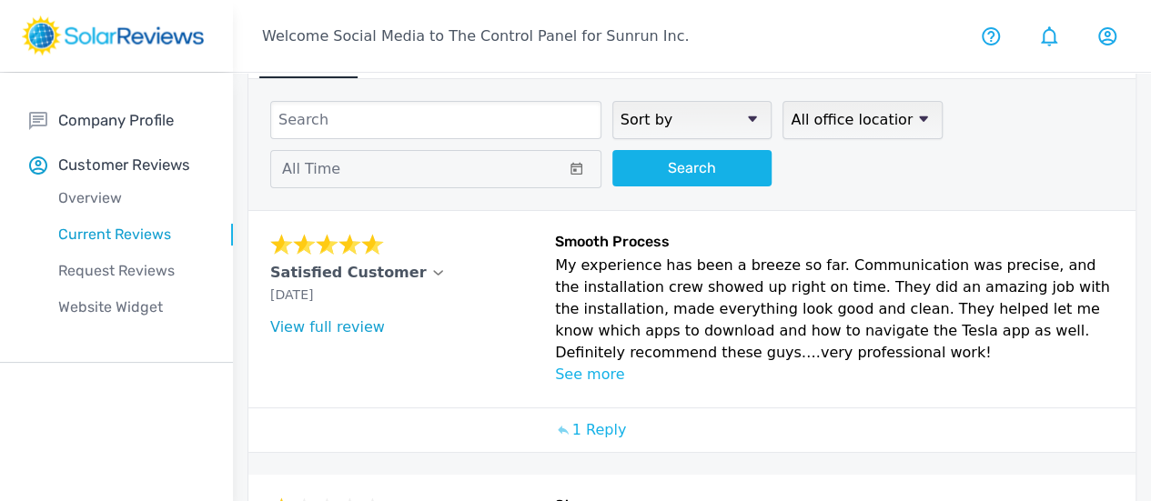
scroll to position [0, 0]
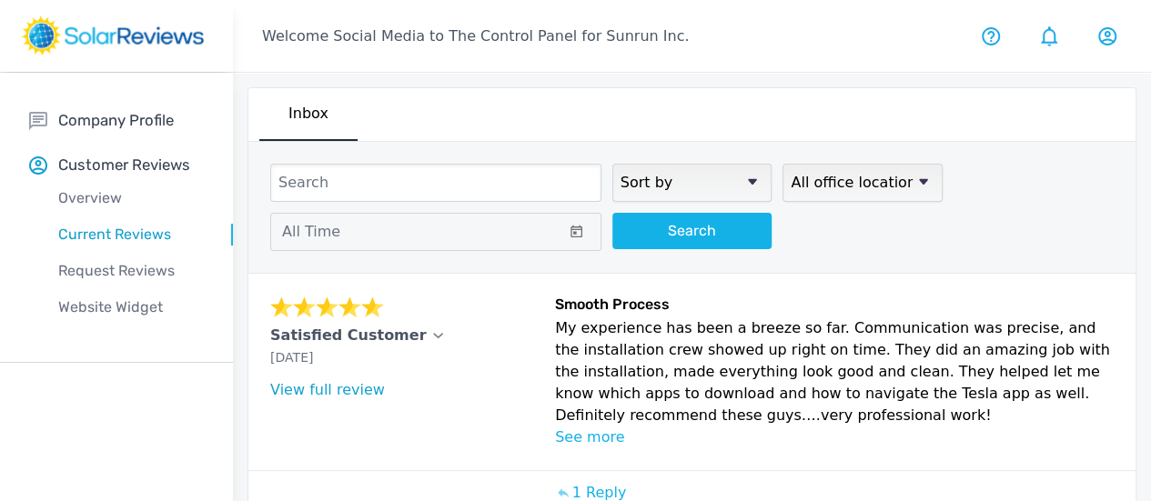
click at [5, 47] on icon at bounding box center [102, 35] width 204 height 40
